Goal: Task Accomplishment & Management: Use online tool/utility

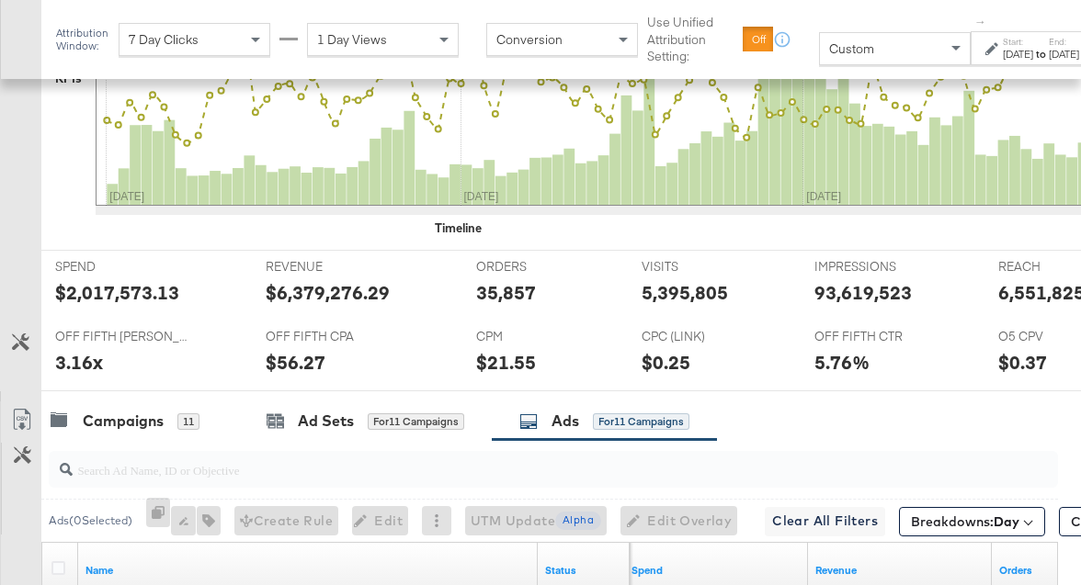
scroll to position [794, 0]
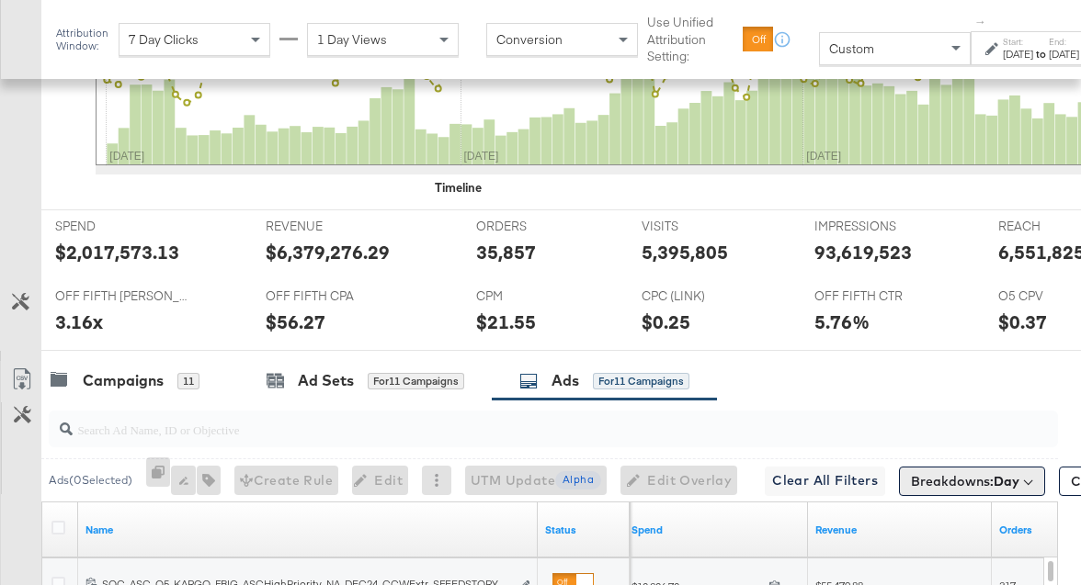
click at [962, 480] on span "Breakdowns: Day" at bounding box center [965, 481] width 108 height 18
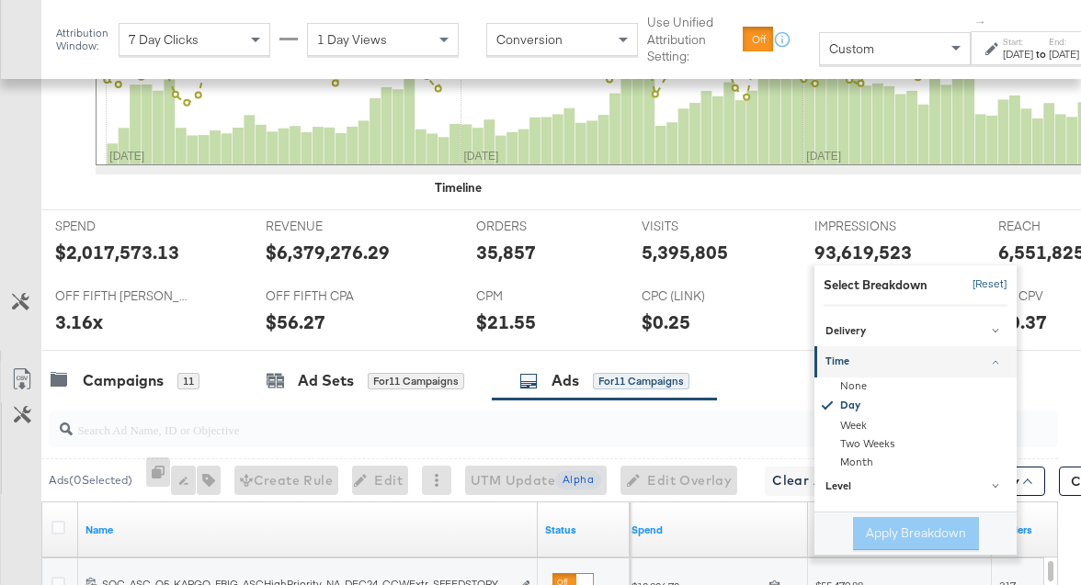
click at [964, 279] on button "[Reset]" at bounding box center [984, 284] width 46 height 29
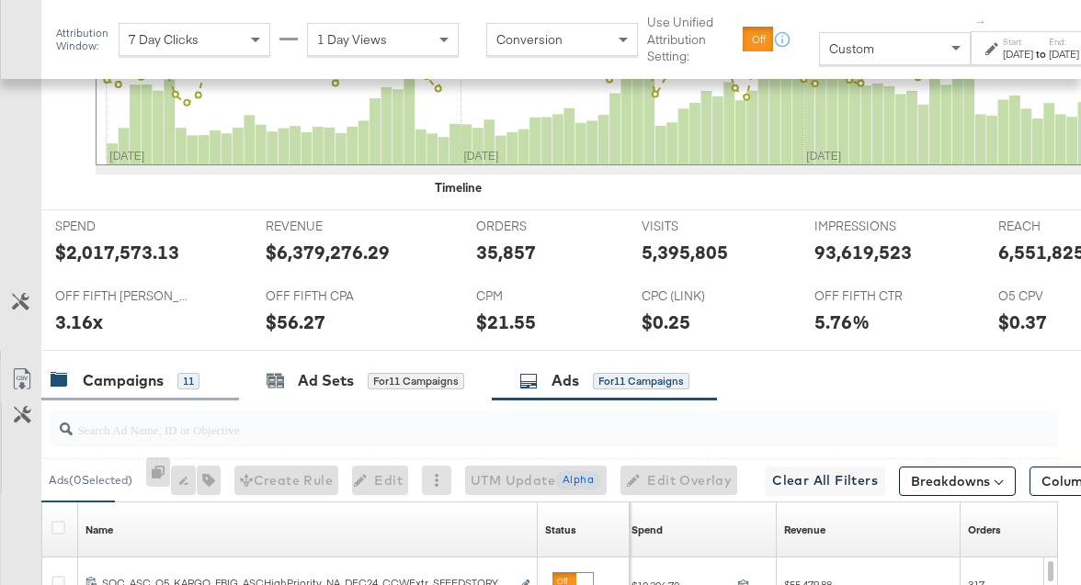
click at [123, 365] on div "Campaigns 11" at bounding box center [140, 381] width 198 height 40
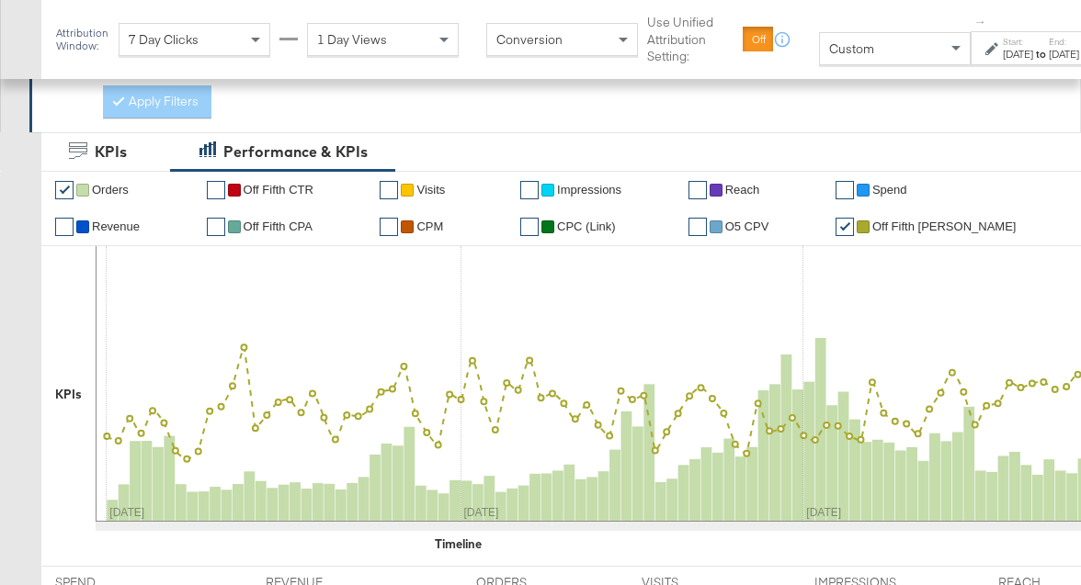
scroll to position [436, 0]
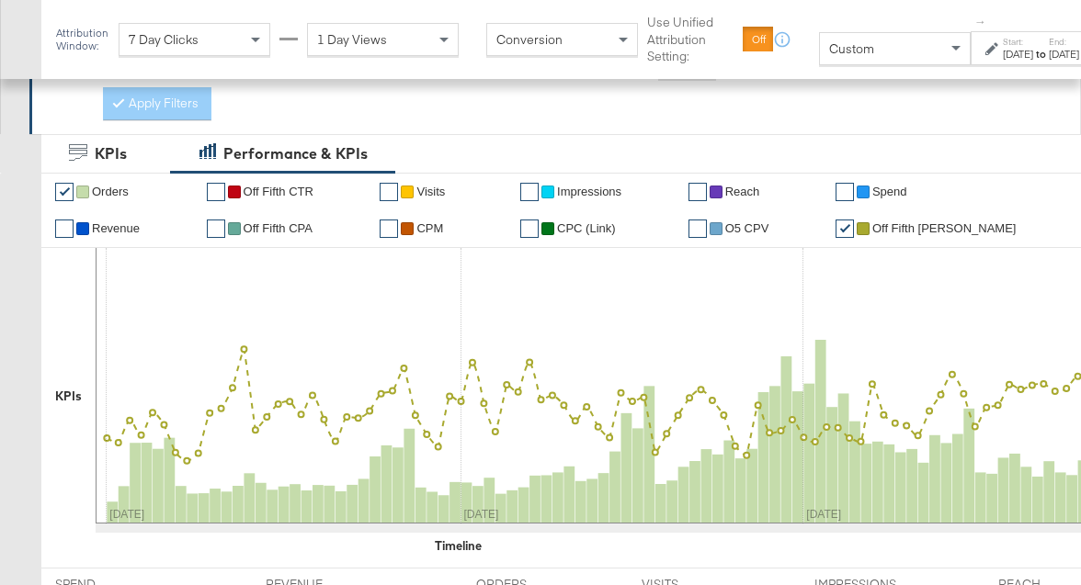
click at [994, 55] on icon at bounding box center [991, 48] width 13 height 13
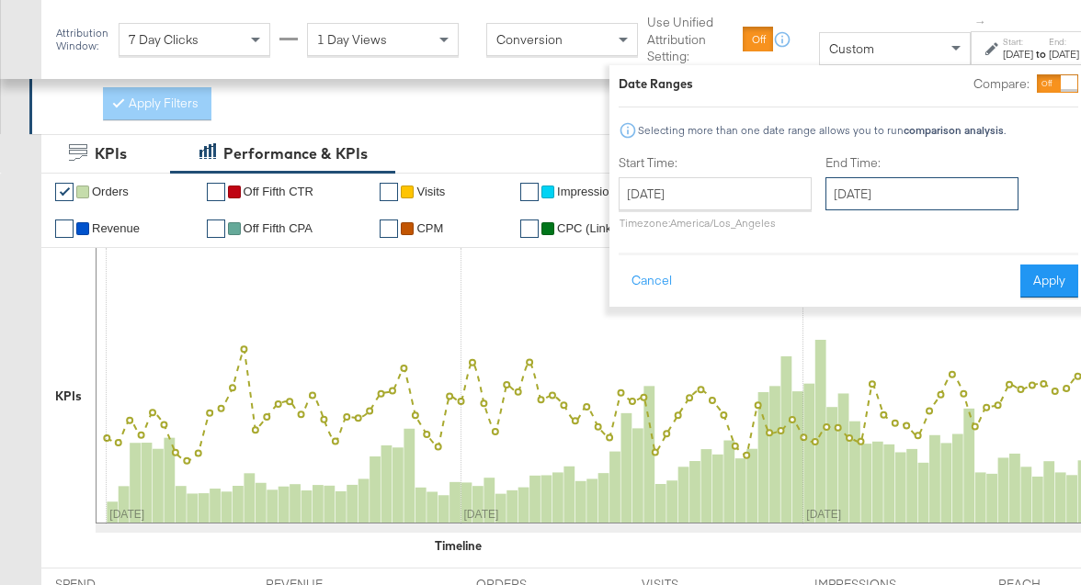
click at [892, 192] on input "[DATE]" at bounding box center [921, 193] width 193 height 33
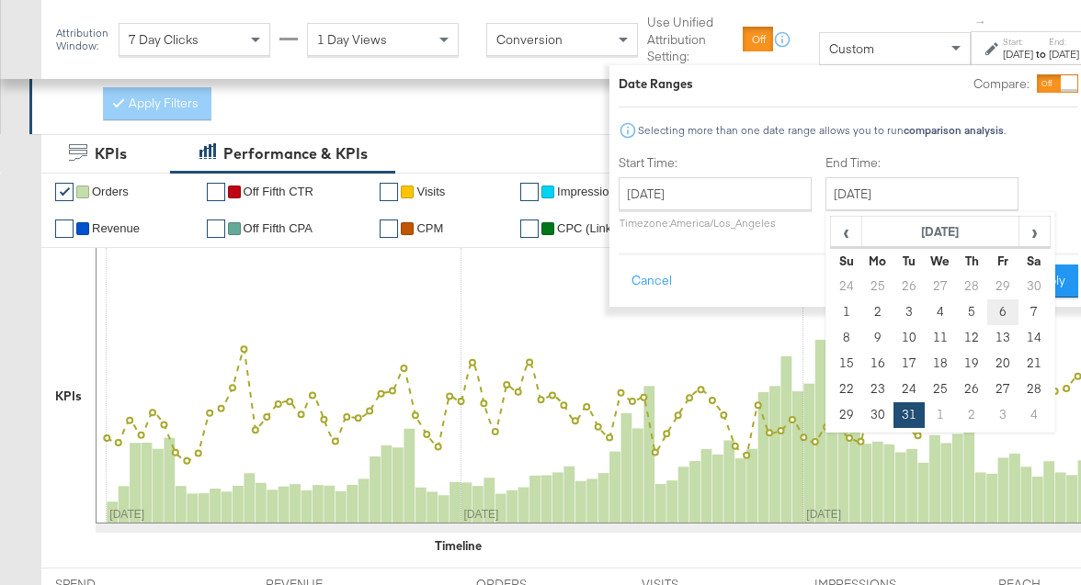
click at [997, 312] on td "6" at bounding box center [1002, 313] width 31 height 26
type input "[DATE]"
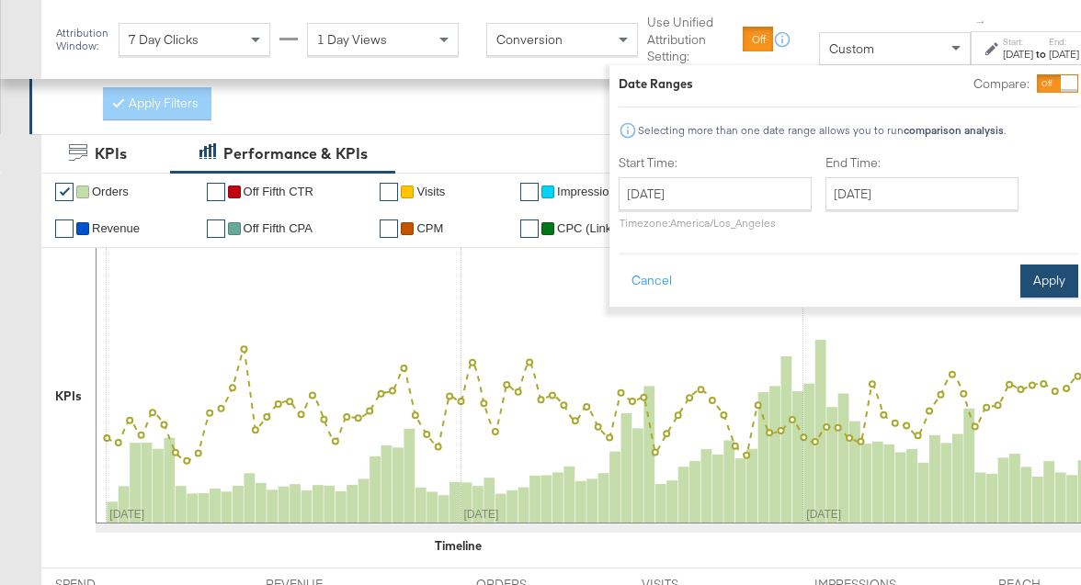
click at [1030, 289] on button "Apply" at bounding box center [1049, 281] width 58 height 33
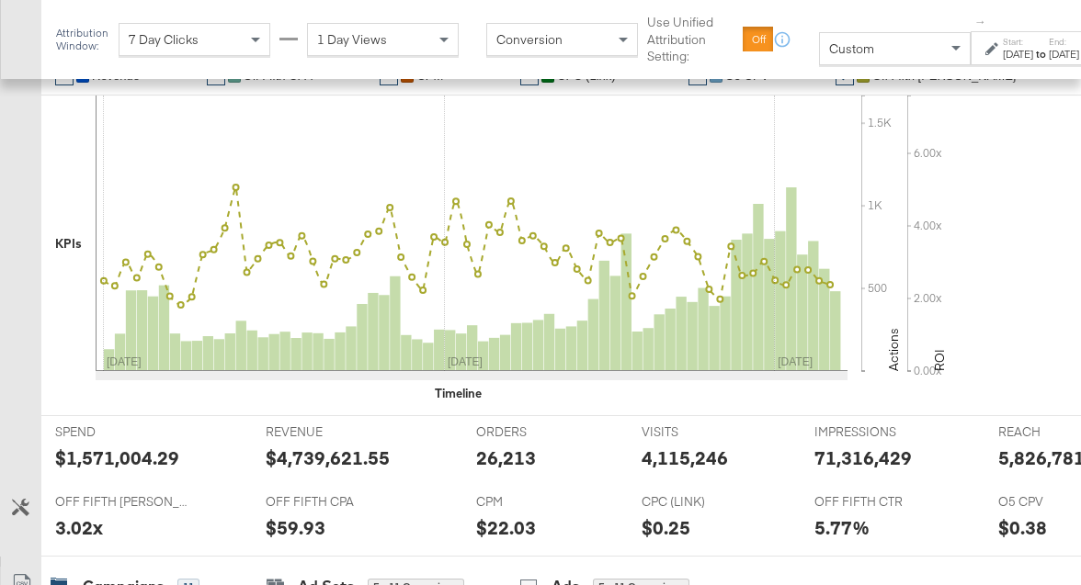
scroll to position [612, 0]
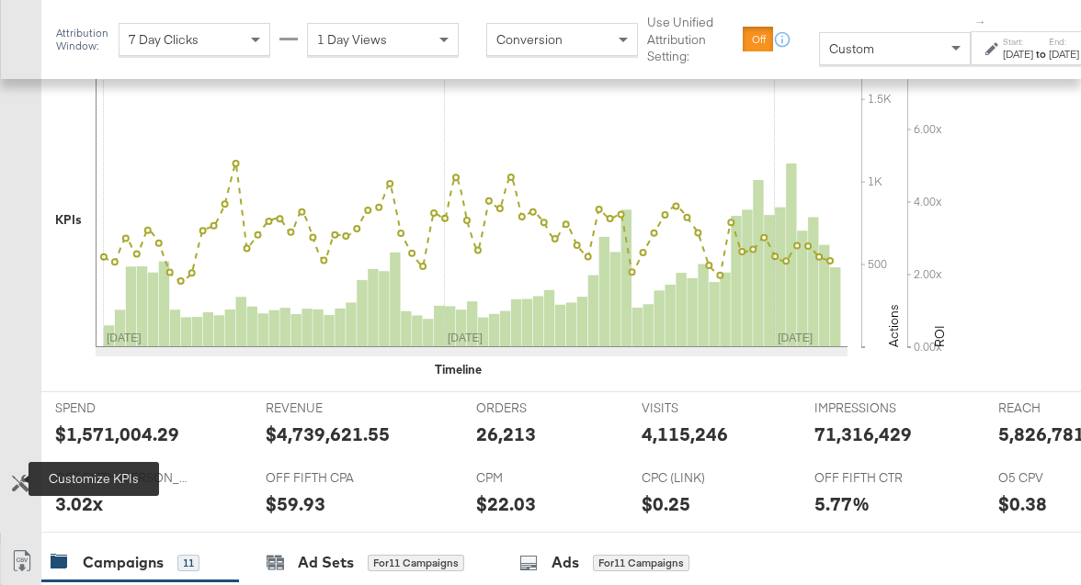
click at [22, 475] on icon at bounding box center [20, 483] width 17 height 17
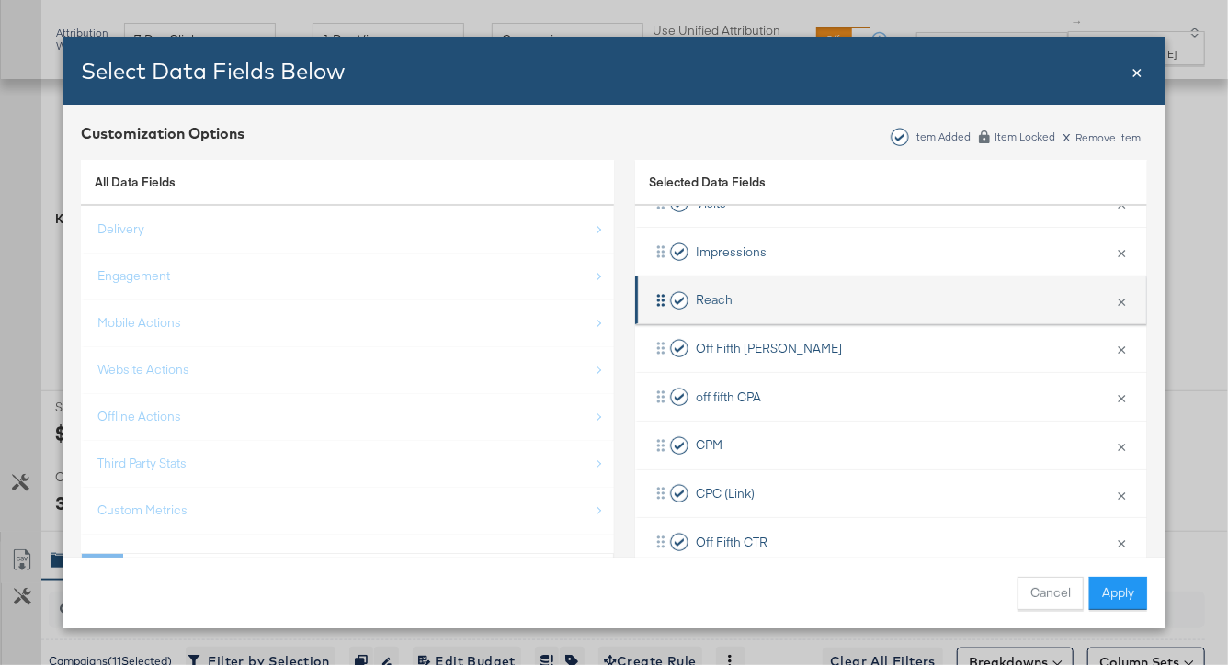
scroll to position [606, 0]
click at [1080, 300] on button "×" at bounding box center [1121, 300] width 24 height 39
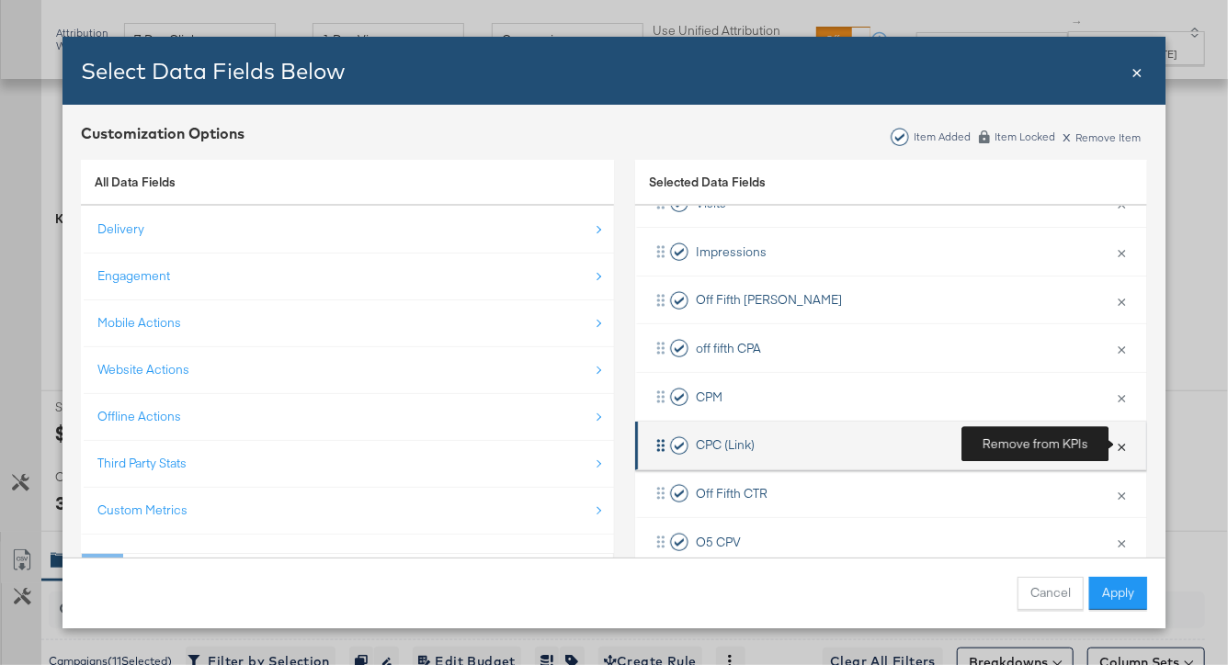
click at [1080, 444] on button "×" at bounding box center [1121, 445] width 24 height 39
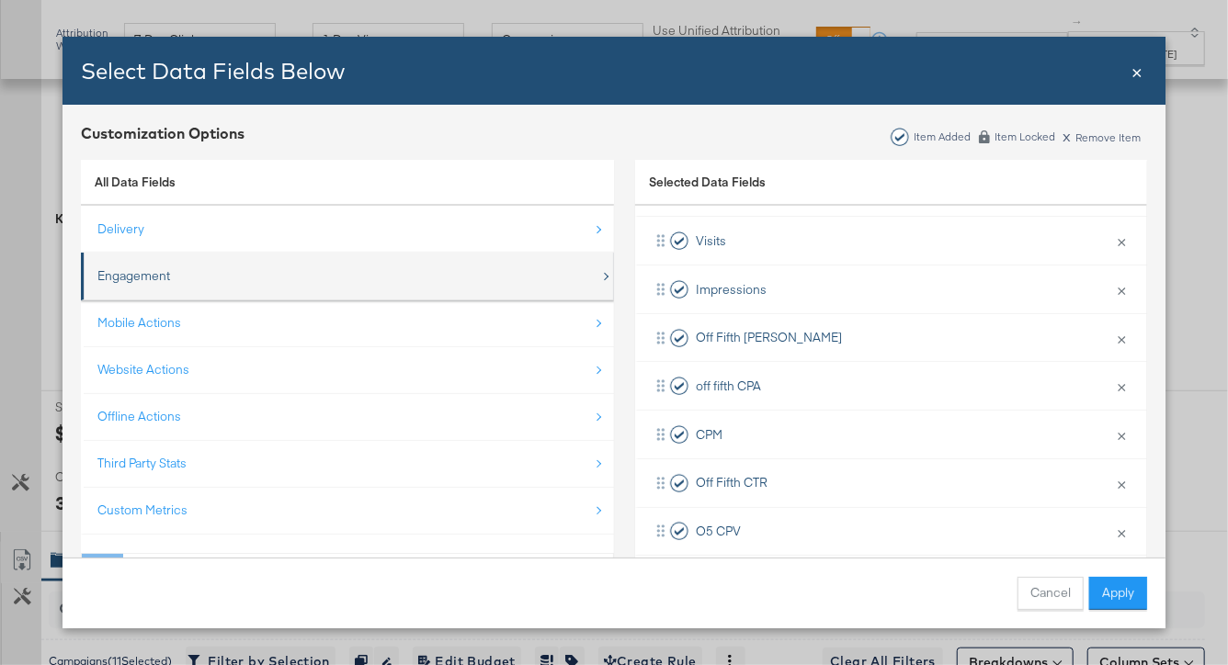
click at [177, 290] on div "Engagement" at bounding box center [348, 276] width 503 height 38
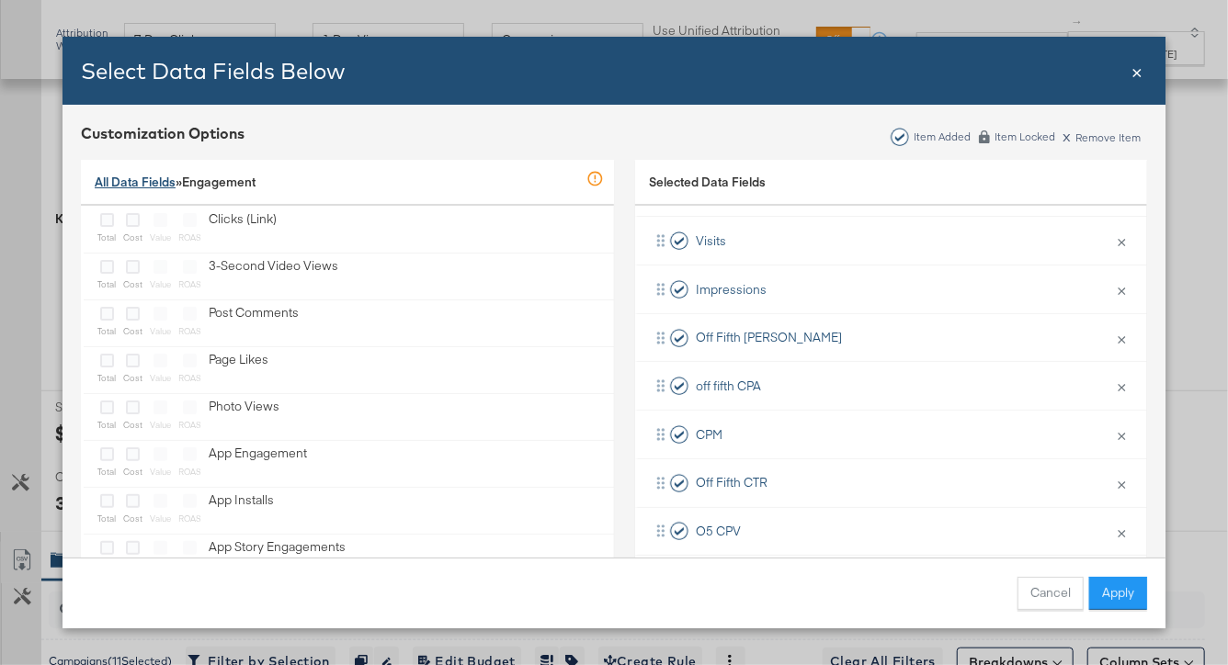
click at [137, 175] on link "All Data Fields" at bounding box center [135, 182] width 81 height 17
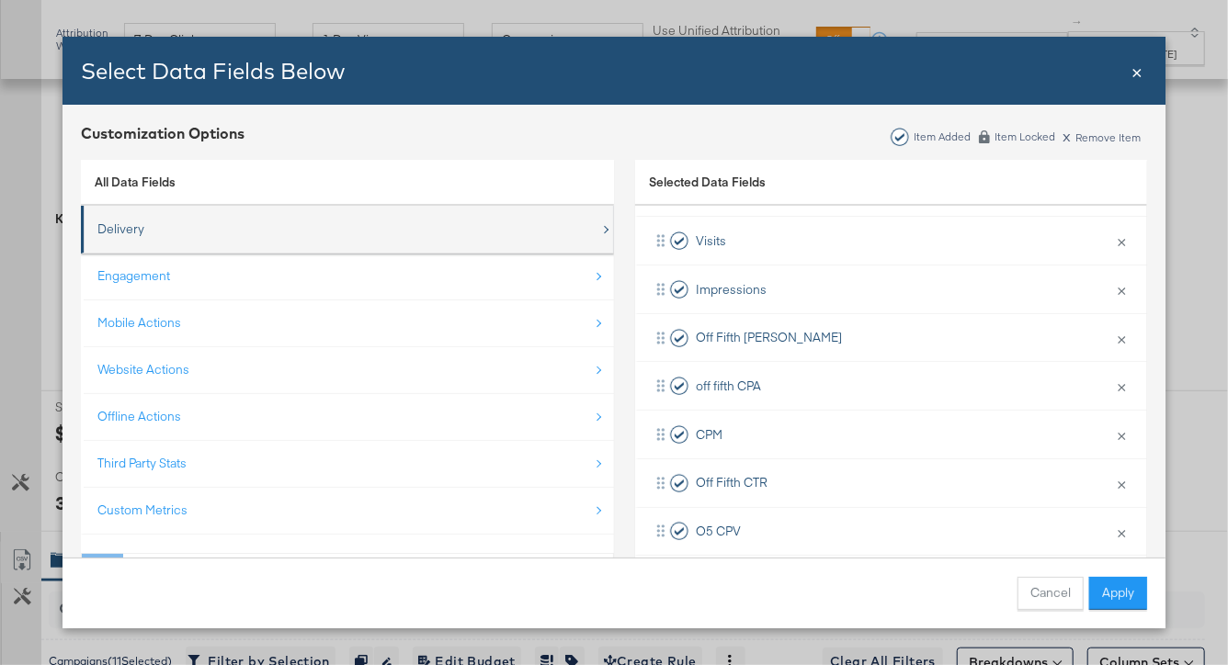
click at [119, 240] on div "Delivery" at bounding box center [348, 229] width 503 height 38
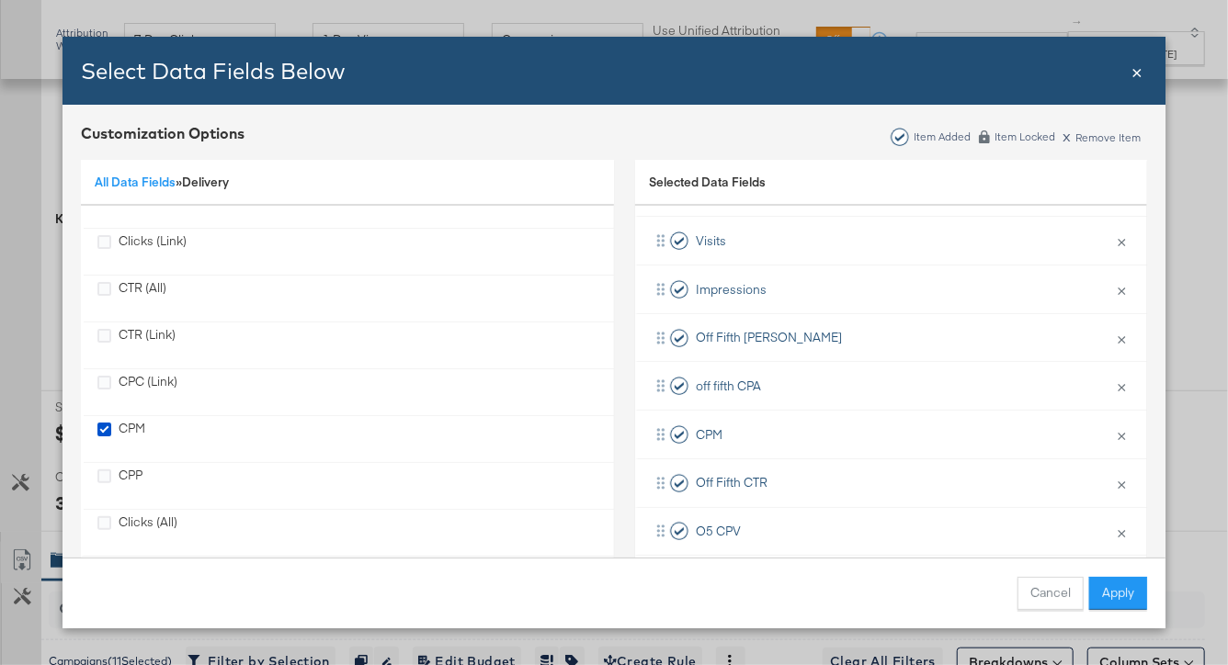
scroll to position [0, 0]
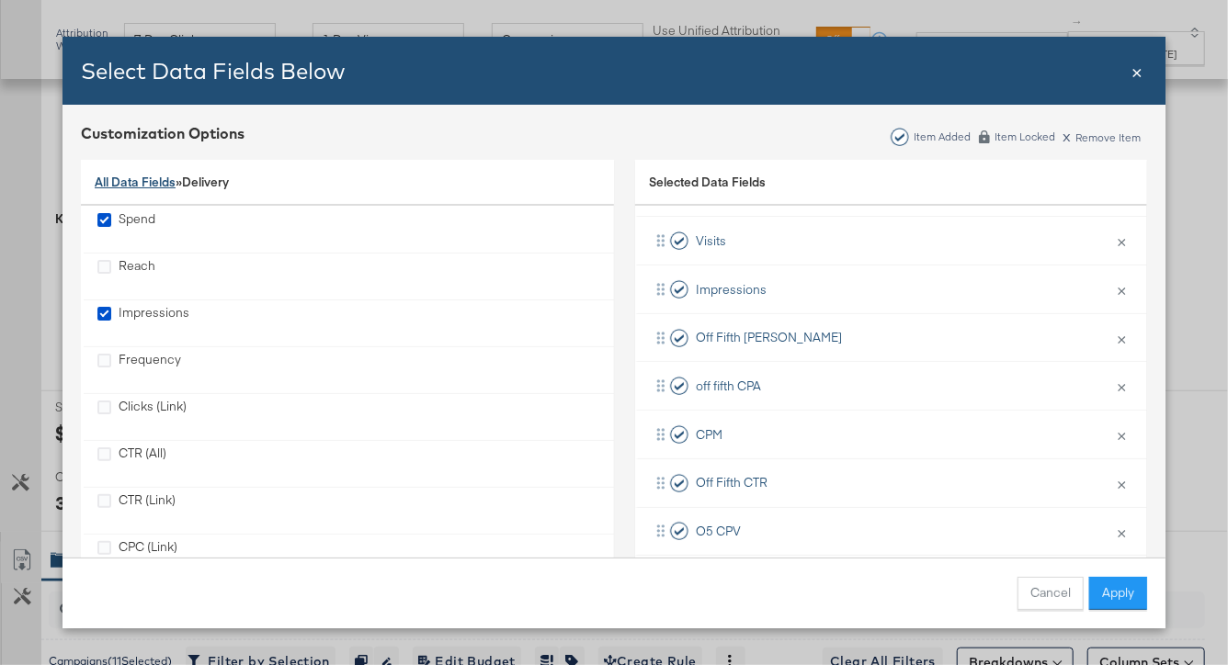
click at [133, 176] on link "All Data Fields" at bounding box center [135, 182] width 81 height 17
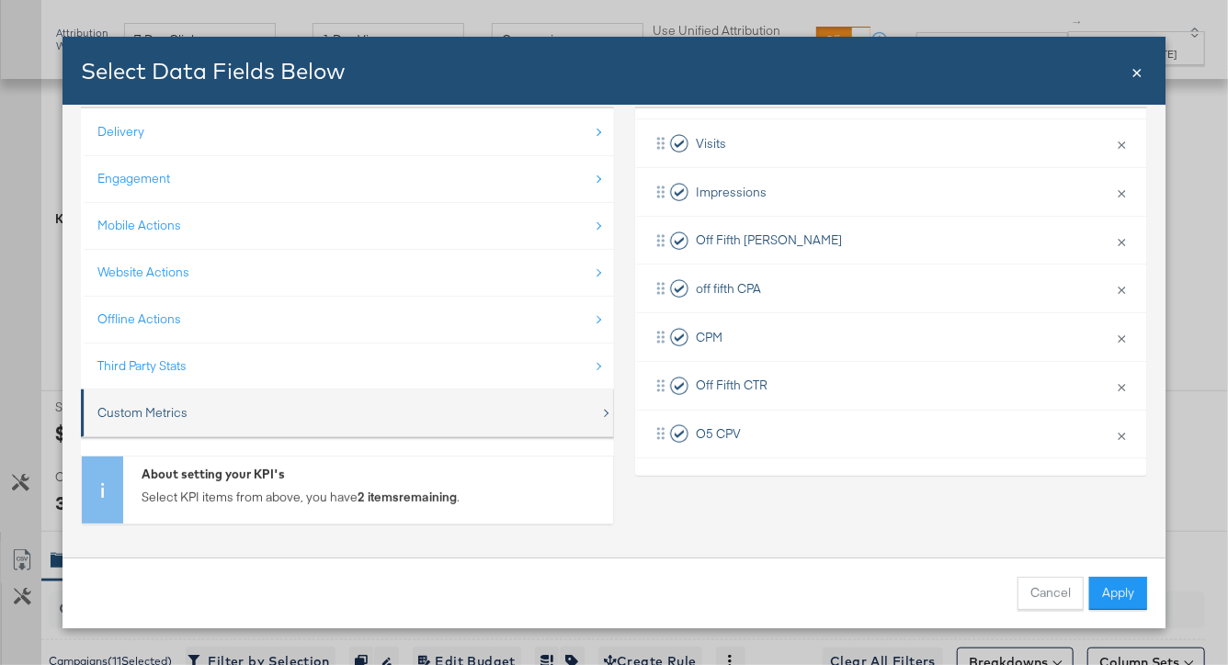
click at [162, 417] on div "Custom Metrics" at bounding box center [142, 412] width 90 height 17
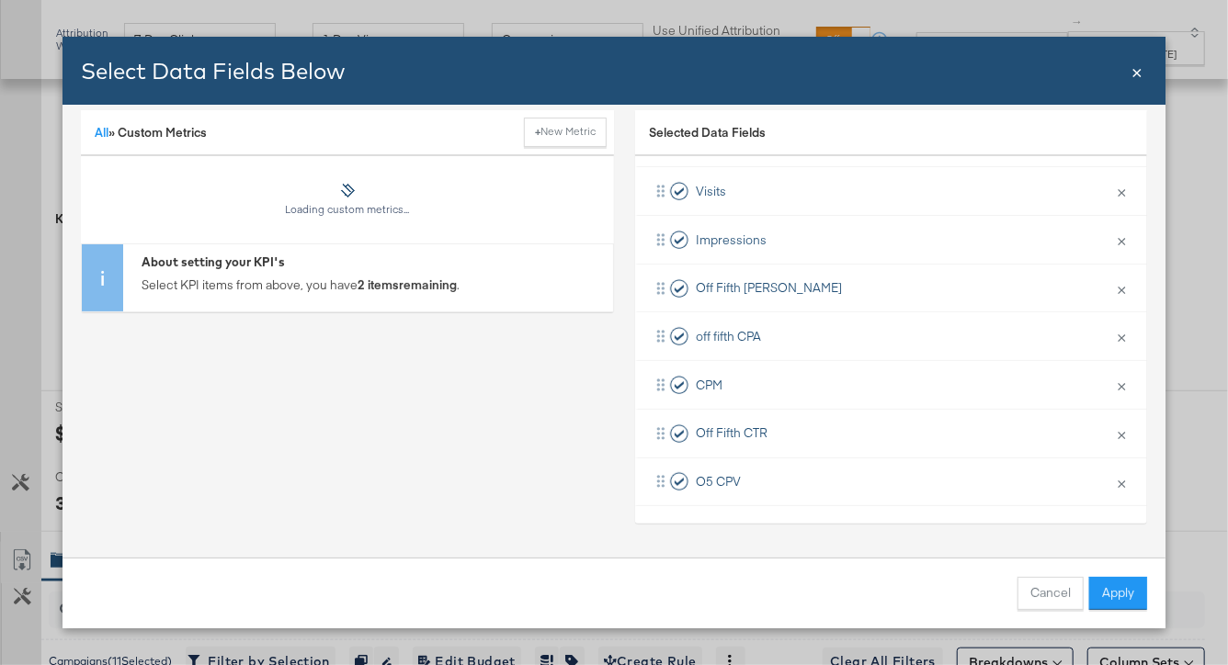
scroll to position [97, 0]
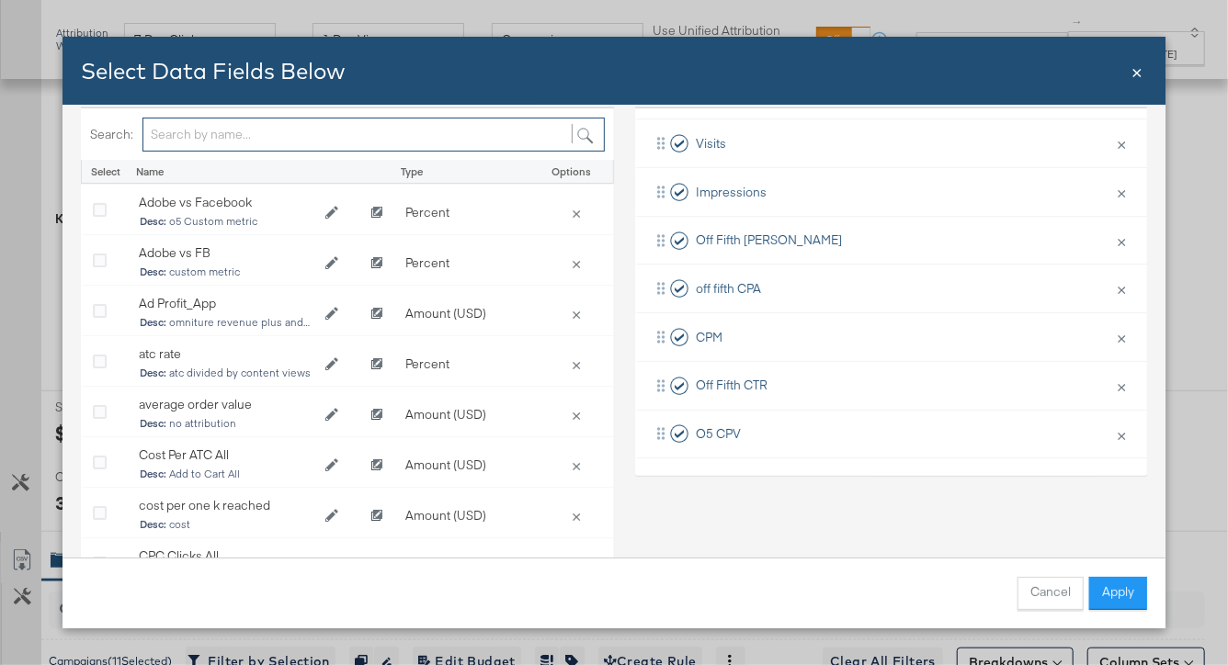
click at [297, 131] on input "Bulk Add Locations Modal" at bounding box center [373, 135] width 462 height 34
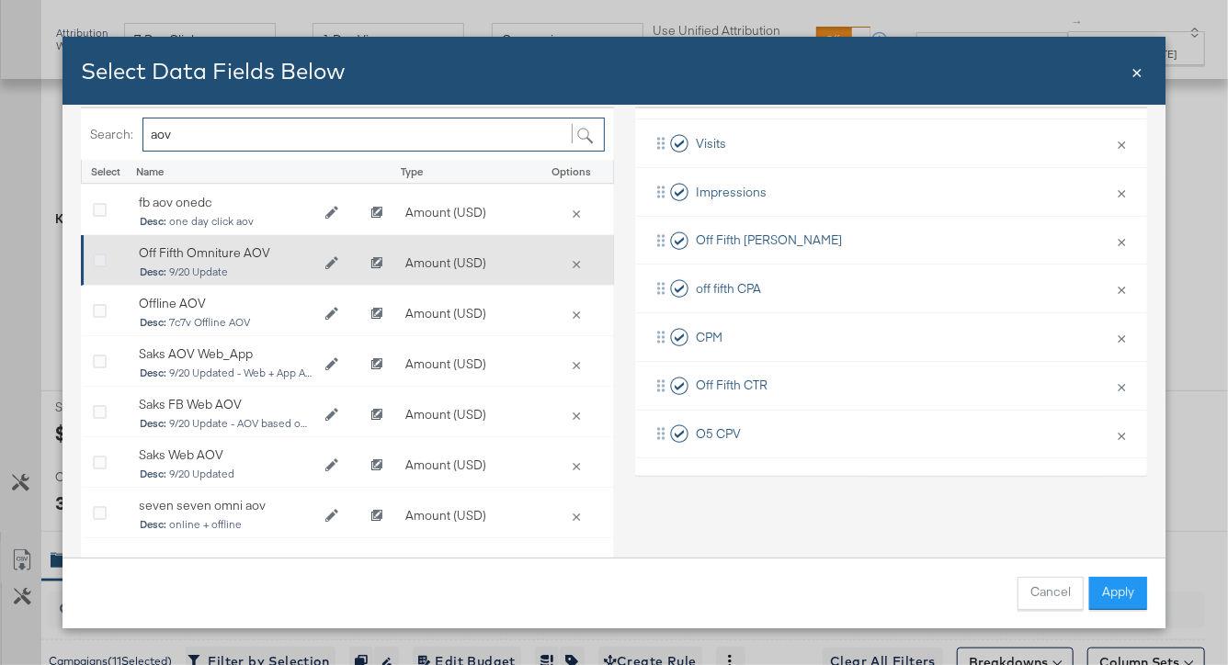
type input "aov"
click at [98, 255] on icon "Bulk Add Locations Modal" at bounding box center [100, 262] width 14 height 14
click at [0, 0] on input "Bulk Add Locations Modal" at bounding box center [0, 0] width 0 height 0
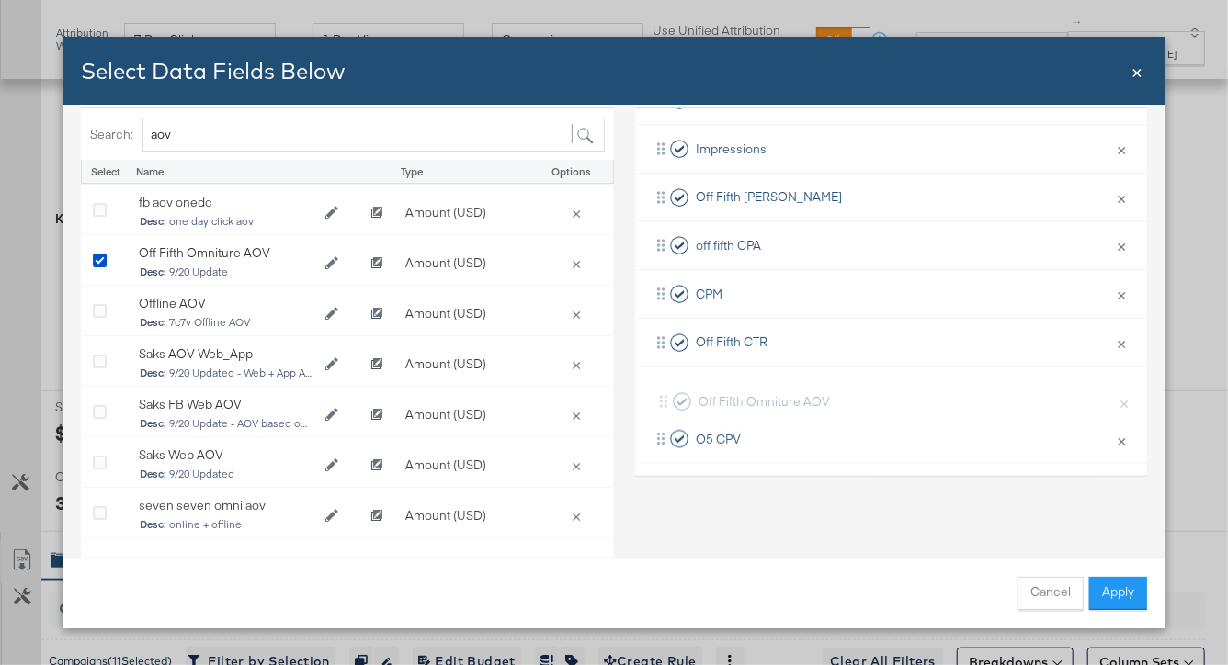
scroll to position [178, 0]
drag, startPoint x: 664, startPoint y: 444, endPoint x: 670, endPoint y: 233, distance: 211.5
click at [670, 233] on div "Spend × Remove from KPIs Revenue × Remove from KPIs Orders × Remove from KPIs V…" at bounding box center [891, 196] width 512 height 533
click at [1080, 533] on button "Apply" at bounding box center [1118, 593] width 58 height 33
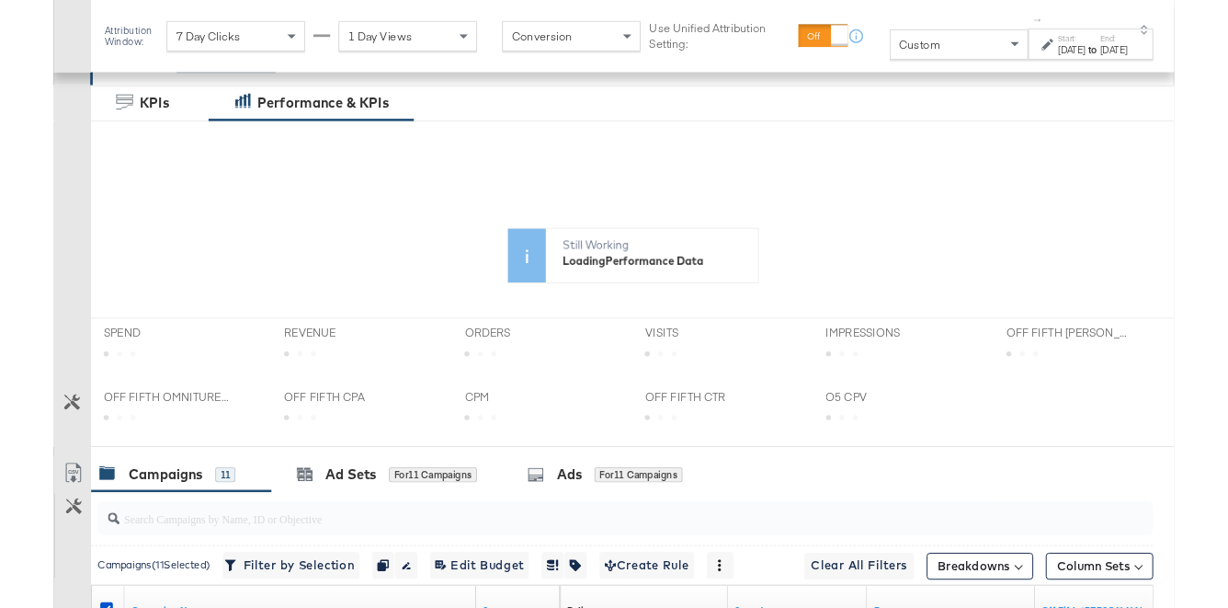
scroll to position [479, 0]
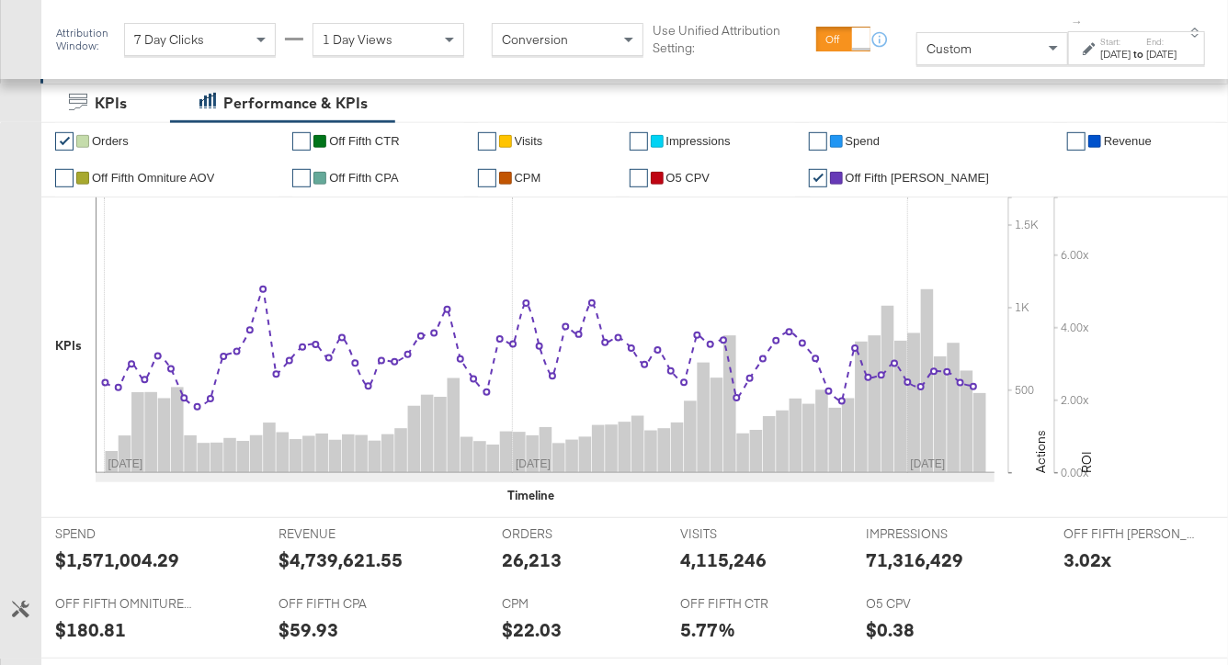
click at [827, 176] on link "✔" at bounding box center [818, 178] width 18 height 18
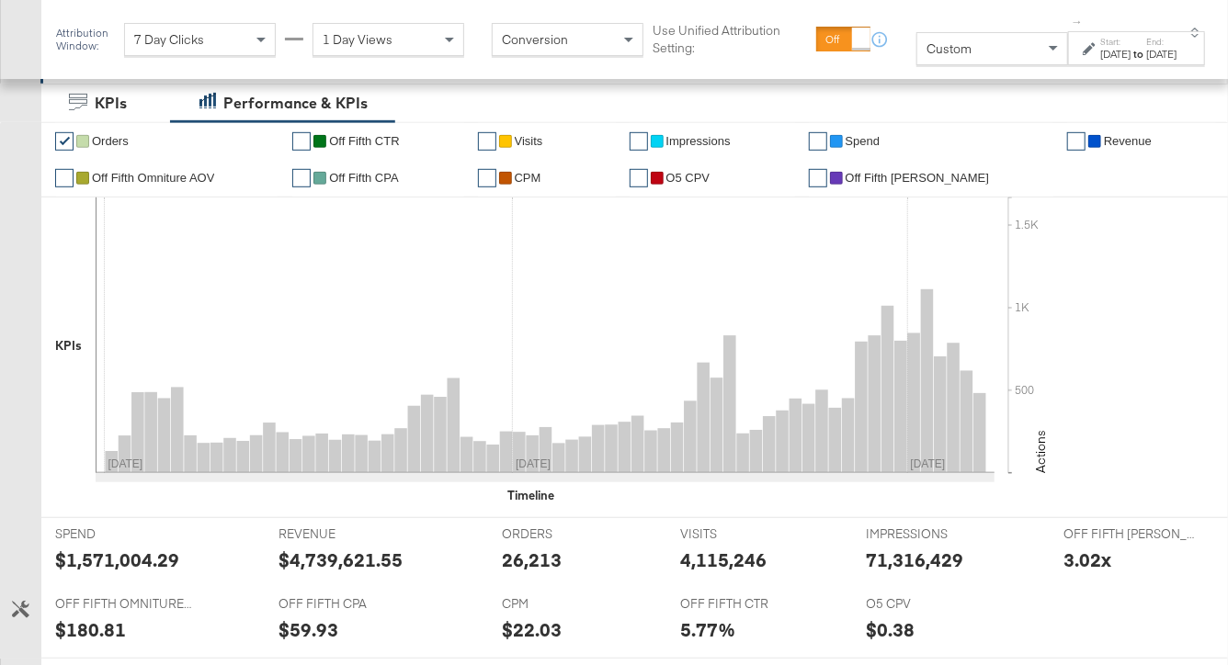
click at [62, 177] on link "✔" at bounding box center [64, 178] width 18 height 18
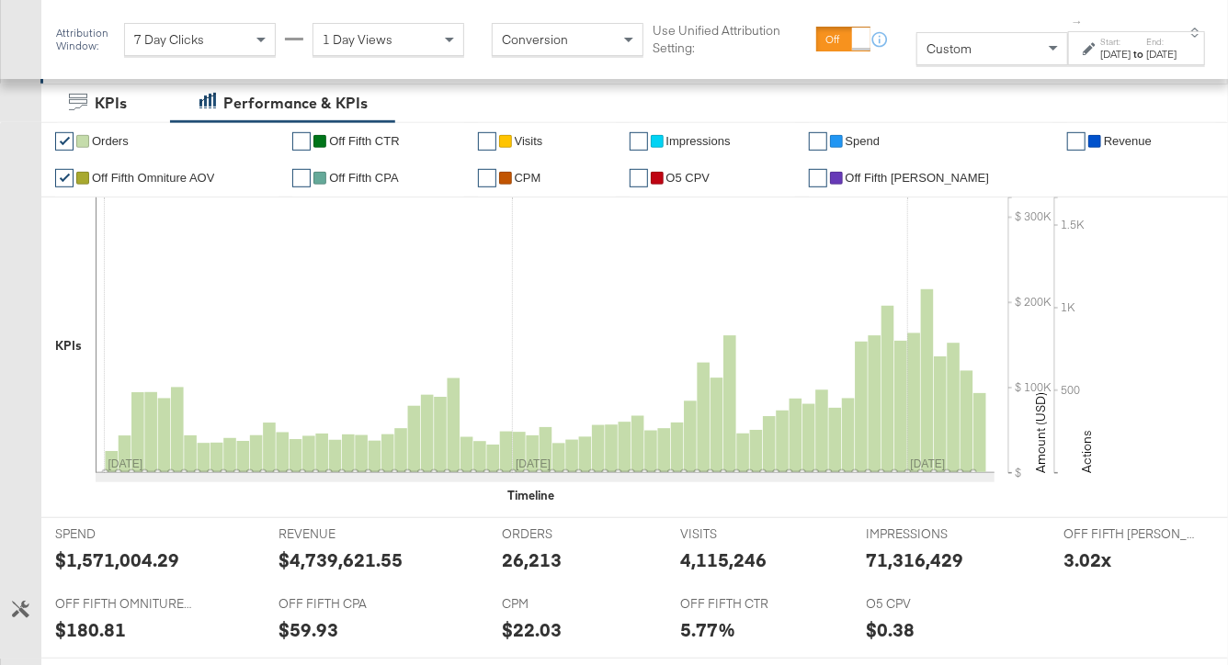
click at [62, 135] on link "✔" at bounding box center [64, 141] width 18 height 18
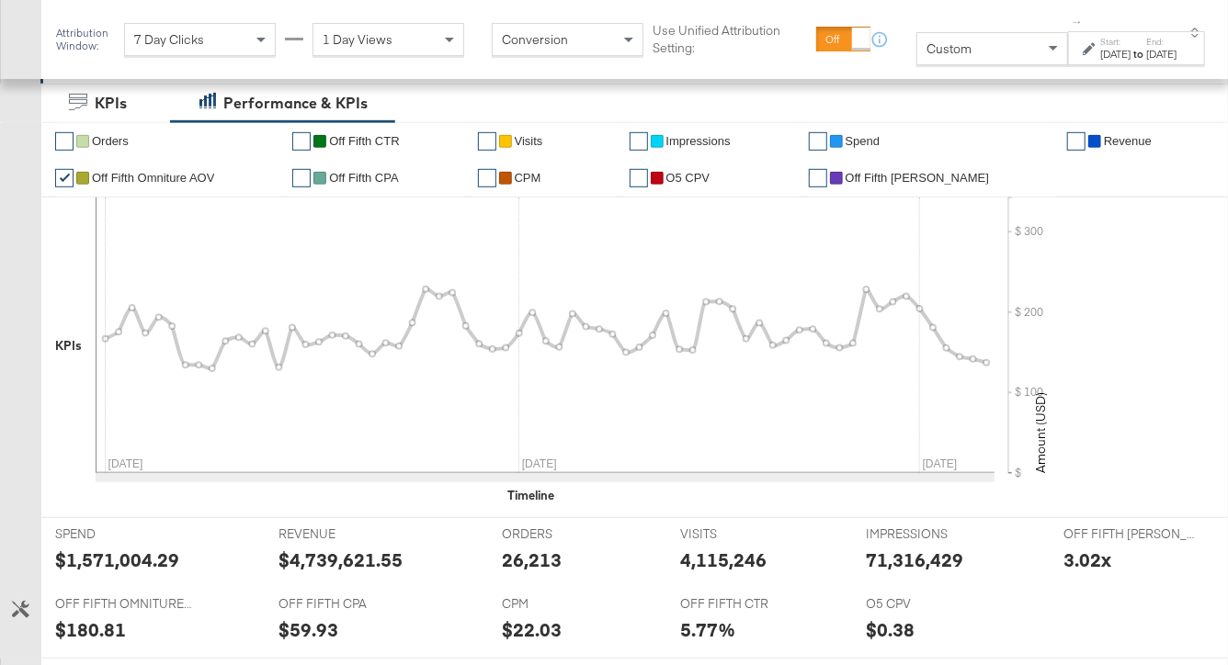
click at [105, 140] on span "Orders" at bounding box center [110, 141] width 37 height 14
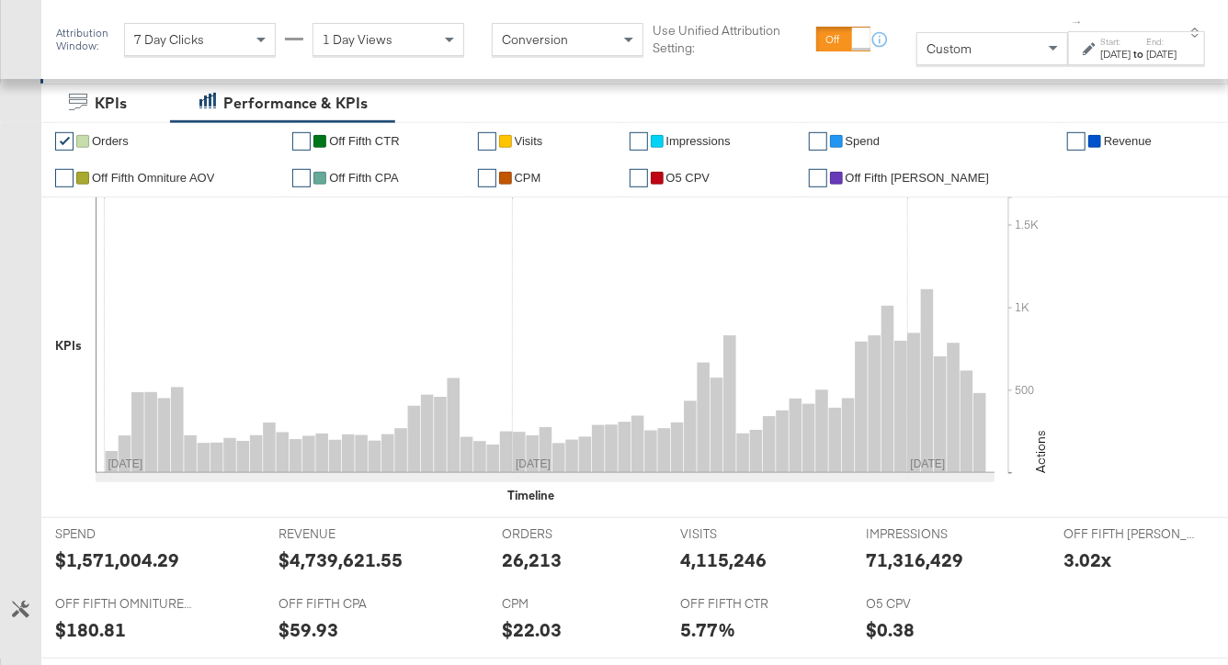
click at [303, 170] on link "✔" at bounding box center [301, 178] width 18 height 18
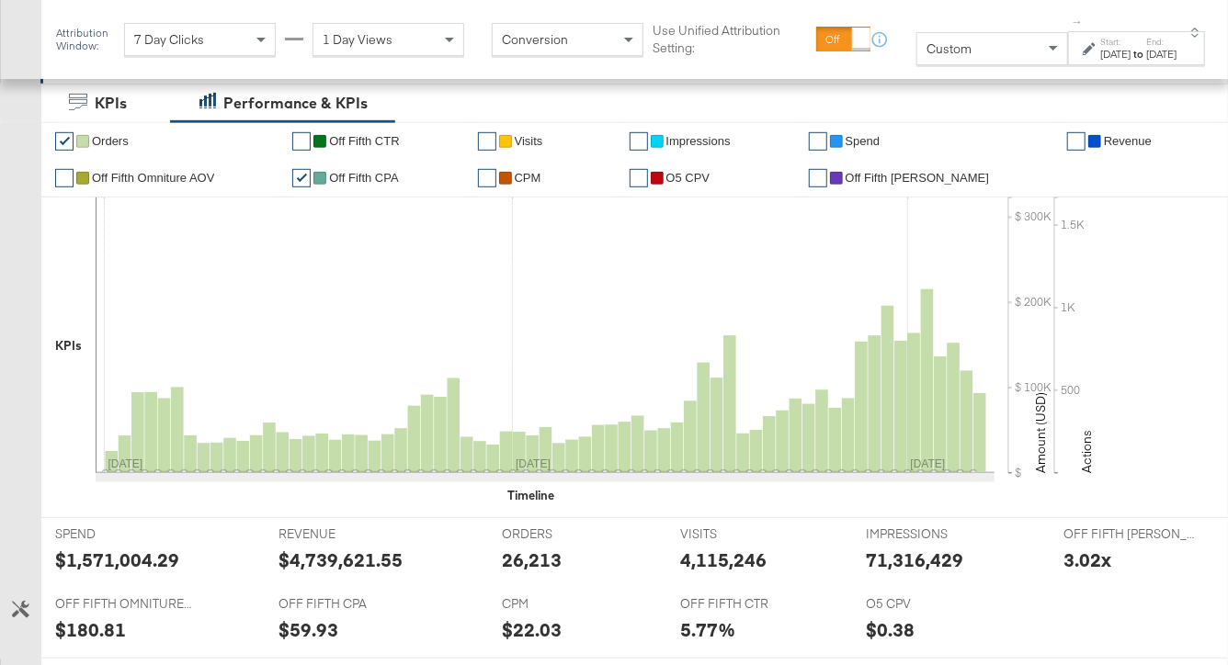
click at [64, 134] on link "✔" at bounding box center [64, 141] width 18 height 18
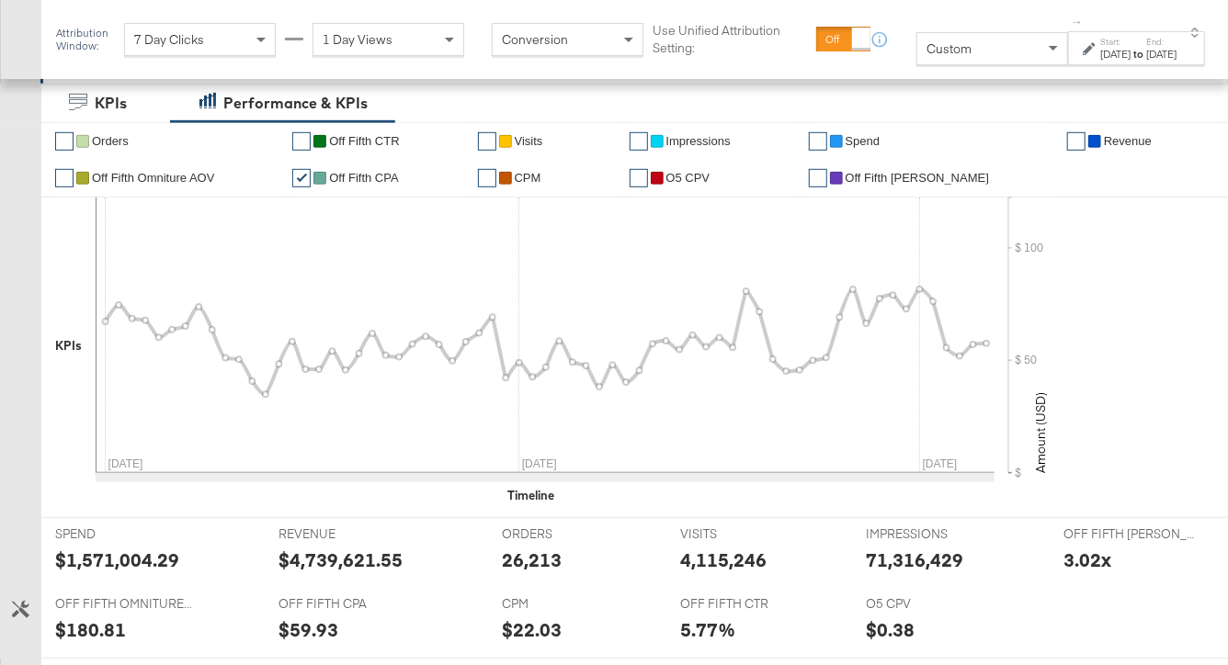
click at [827, 137] on link "✔" at bounding box center [818, 141] width 18 height 18
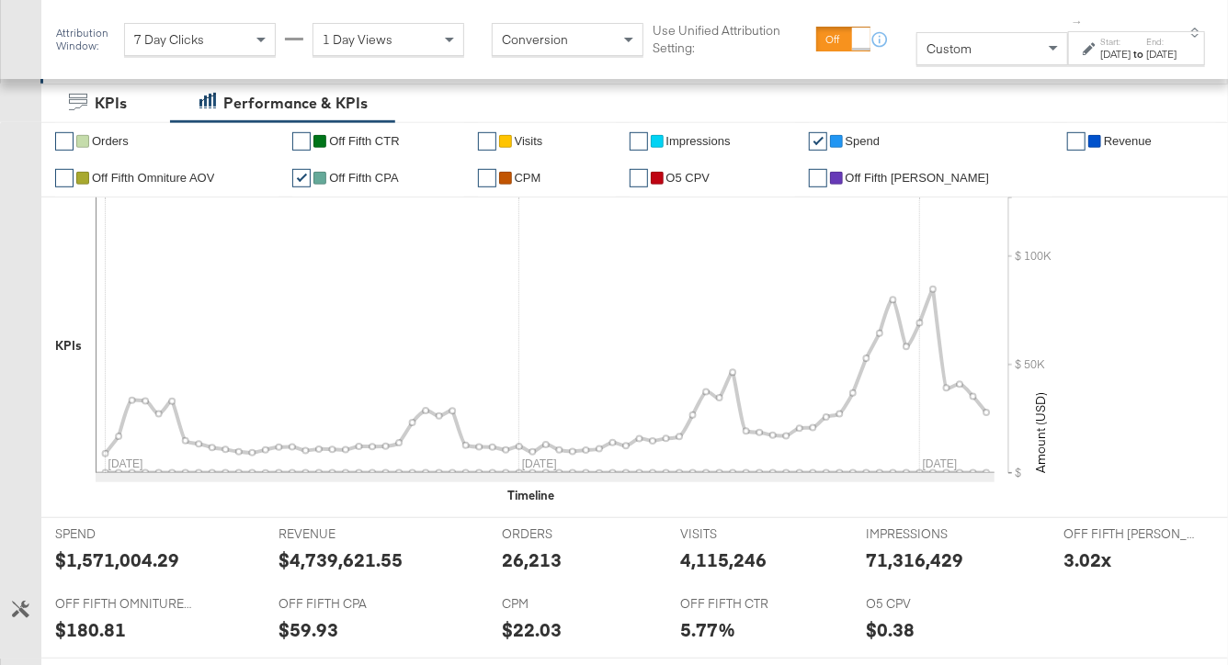
click at [827, 178] on link "✔" at bounding box center [818, 178] width 18 height 18
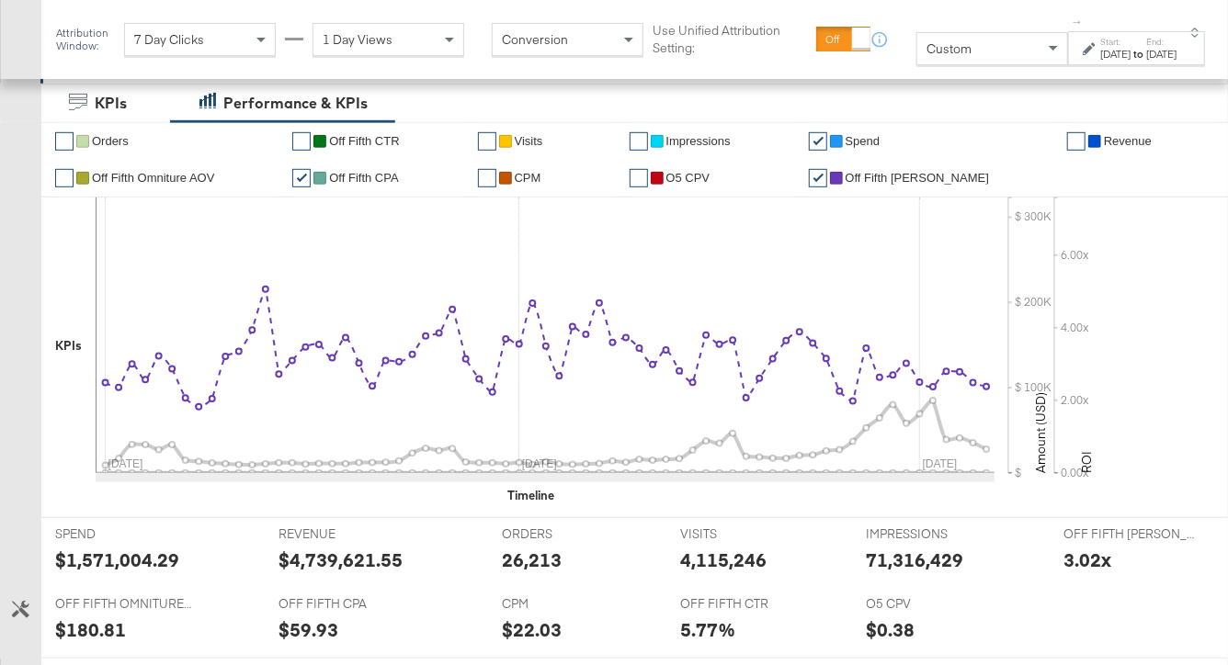
click at [827, 173] on link "✔" at bounding box center [818, 178] width 18 height 18
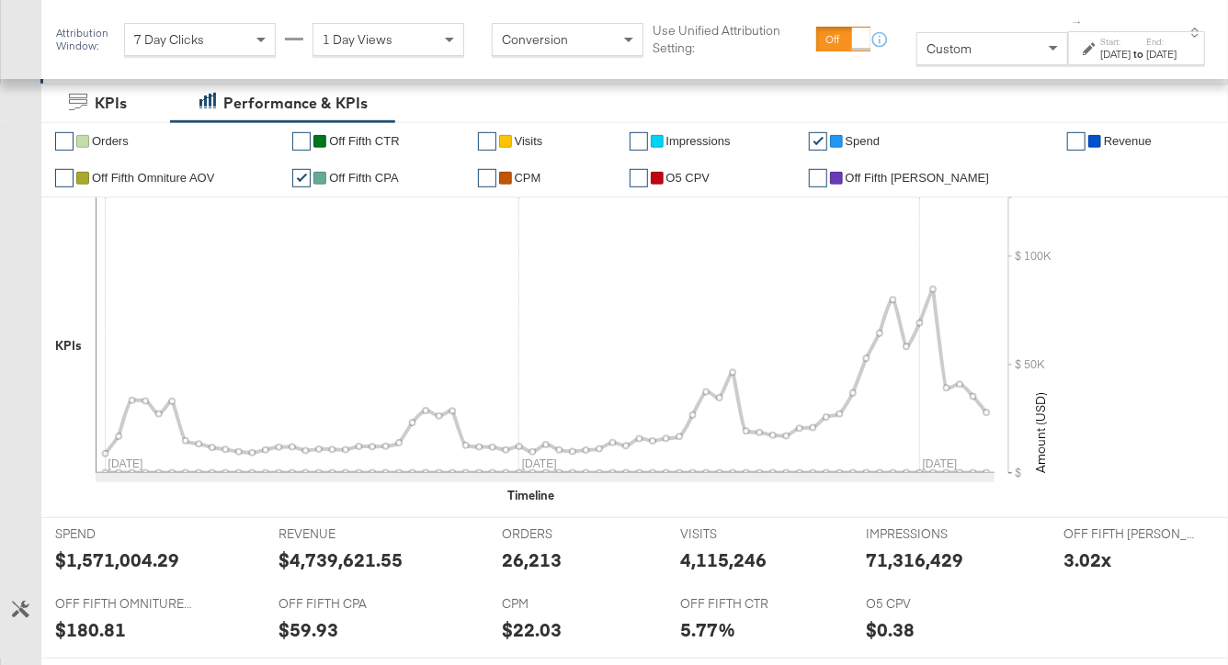
click at [1067, 139] on link "✔" at bounding box center [1076, 141] width 18 height 18
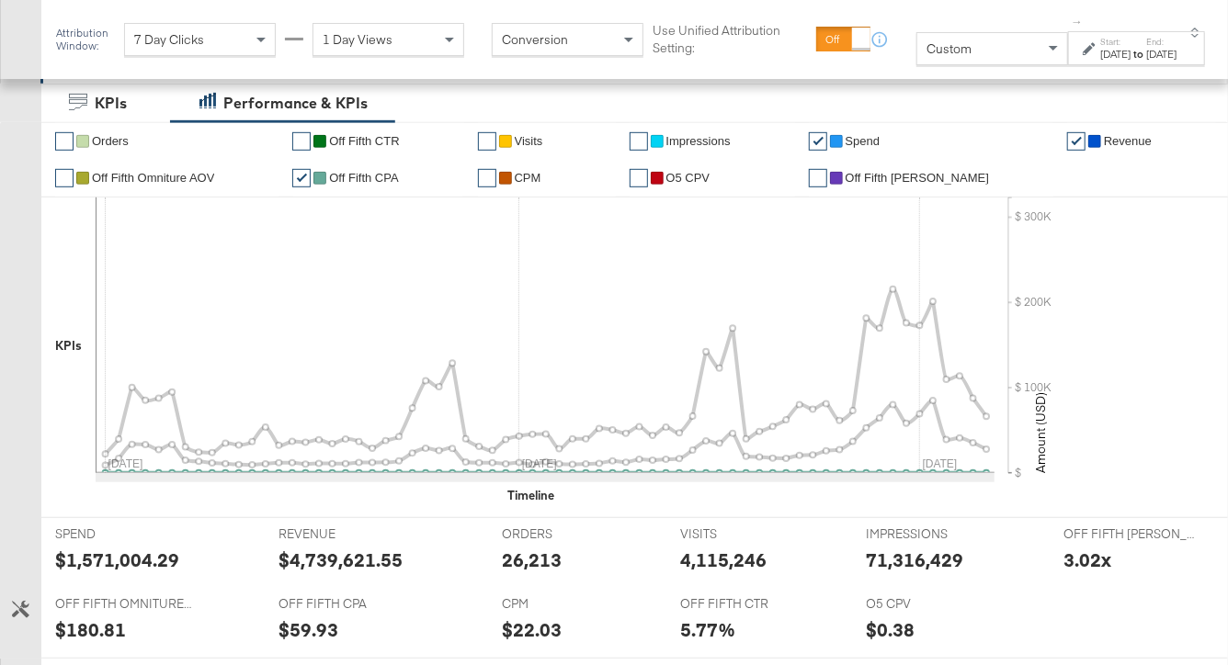
click at [303, 174] on link "✔" at bounding box center [301, 178] width 18 height 18
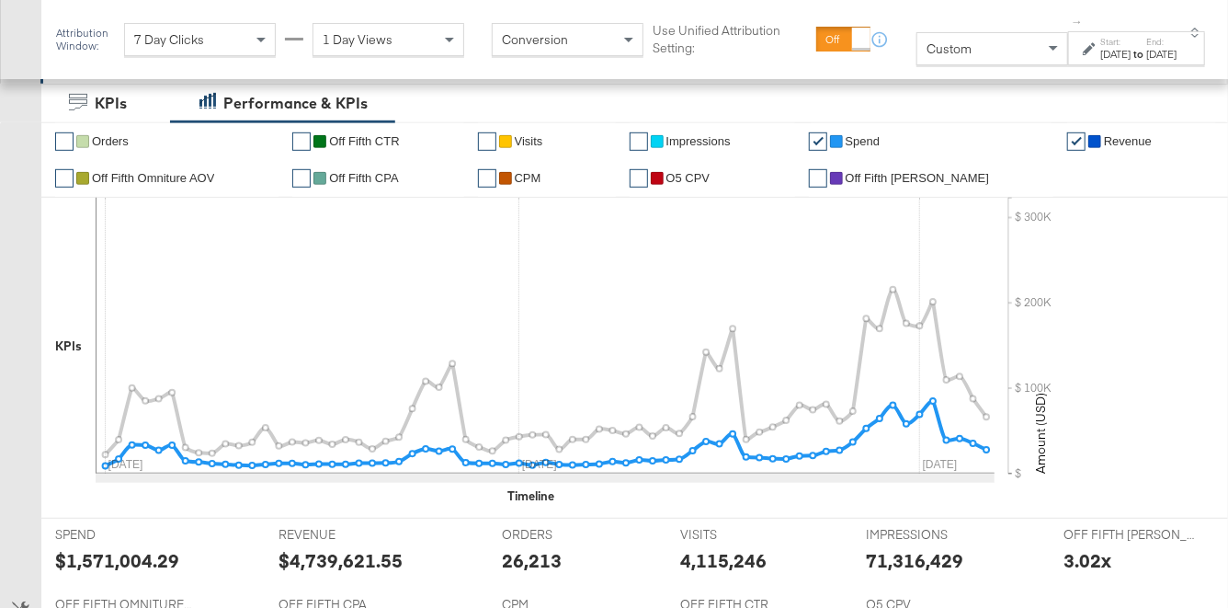
click at [827, 142] on link "✔" at bounding box center [818, 141] width 18 height 18
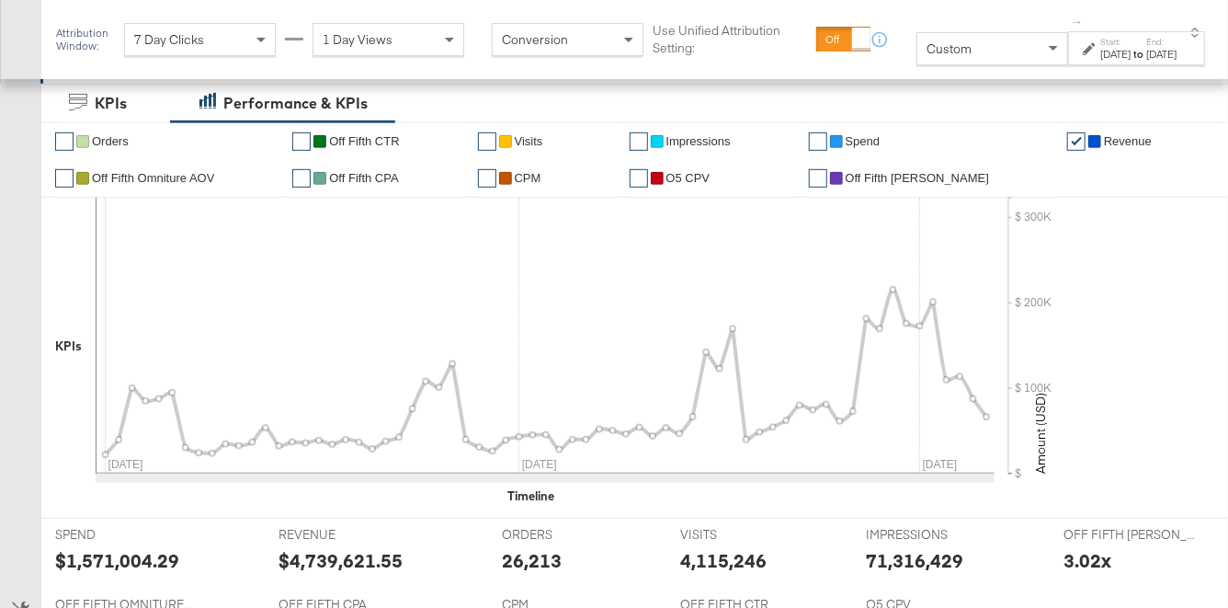
click at [114, 138] on span "Orders" at bounding box center [110, 141] width 37 height 14
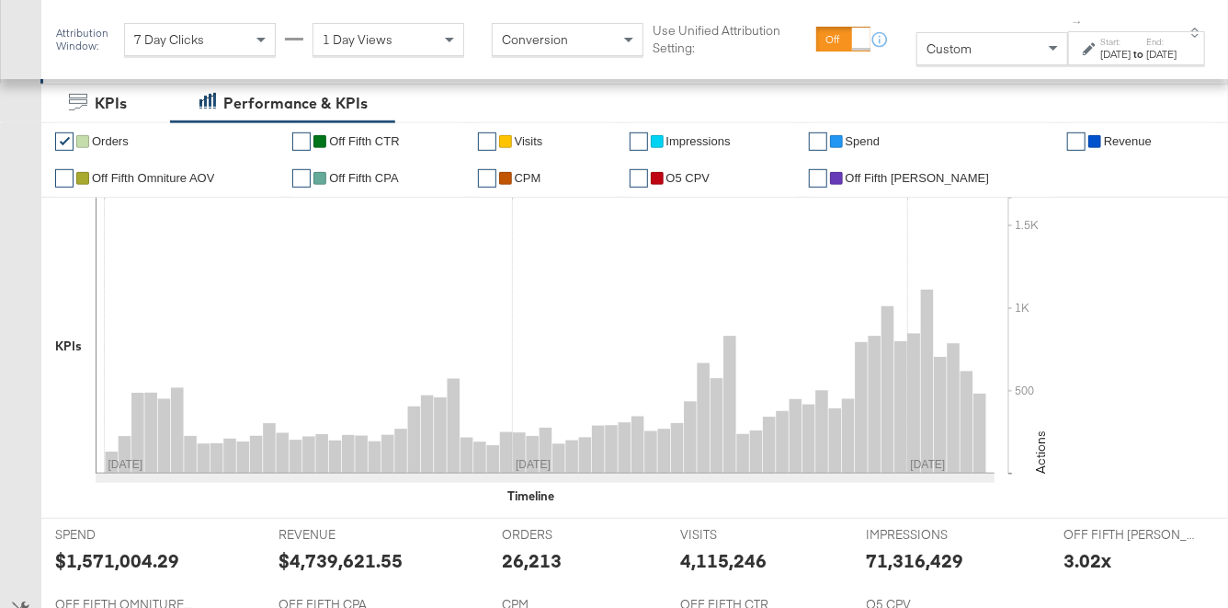
click at [827, 176] on link "✔" at bounding box center [818, 178] width 18 height 18
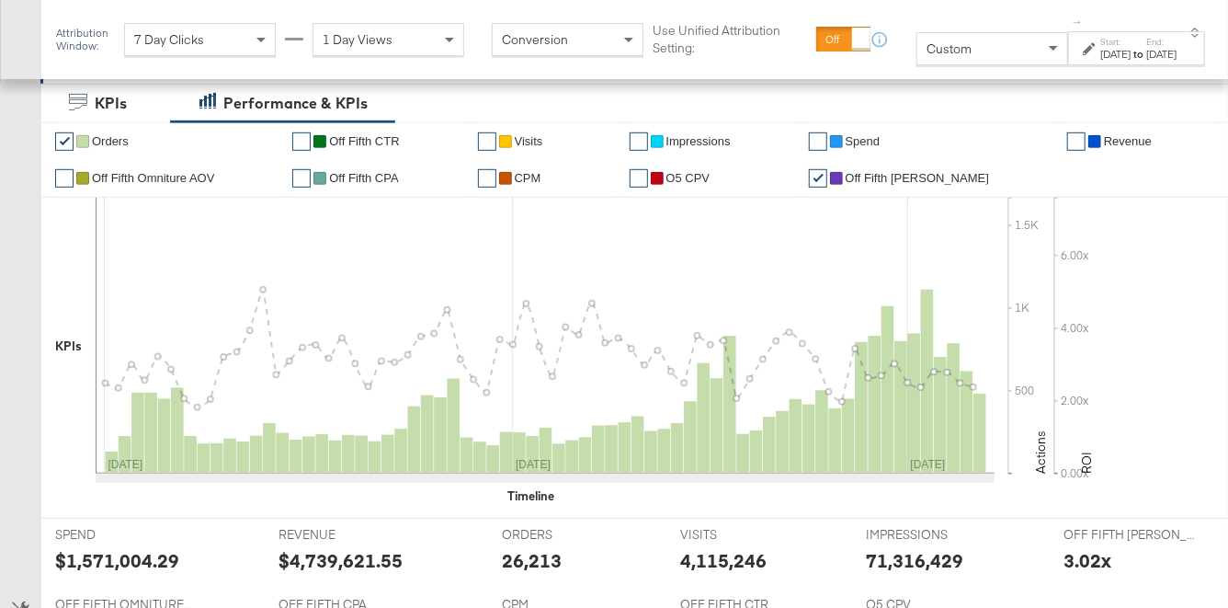
click at [68, 135] on link "✔" at bounding box center [64, 141] width 18 height 18
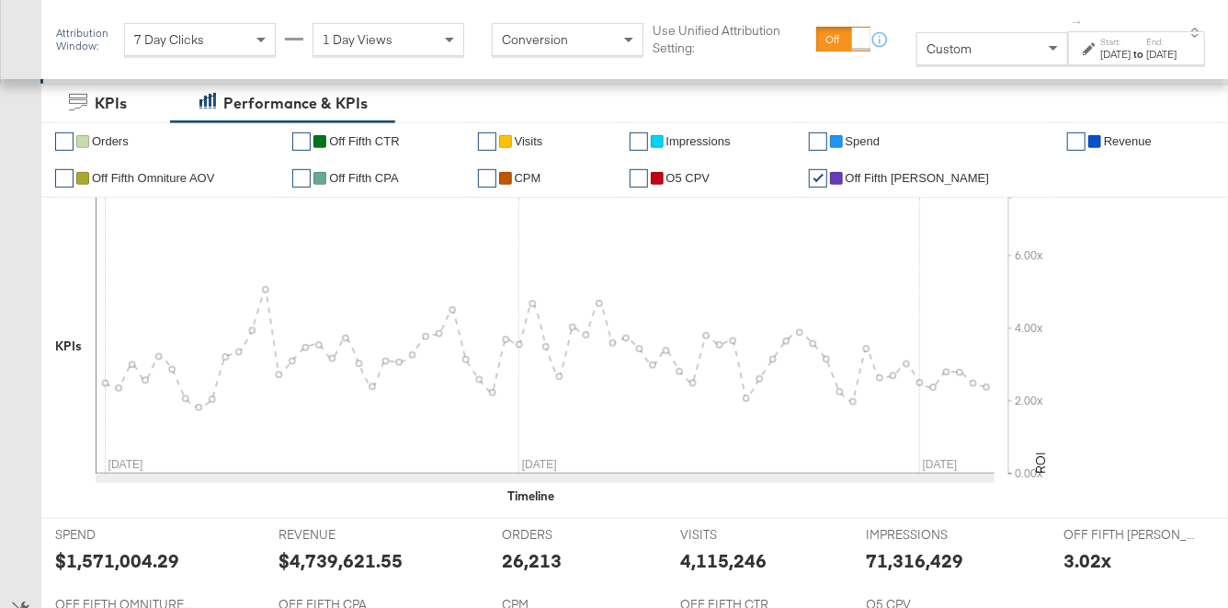
click at [64, 175] on link "✔" at bounding box center [64, 178] width 18 height 18
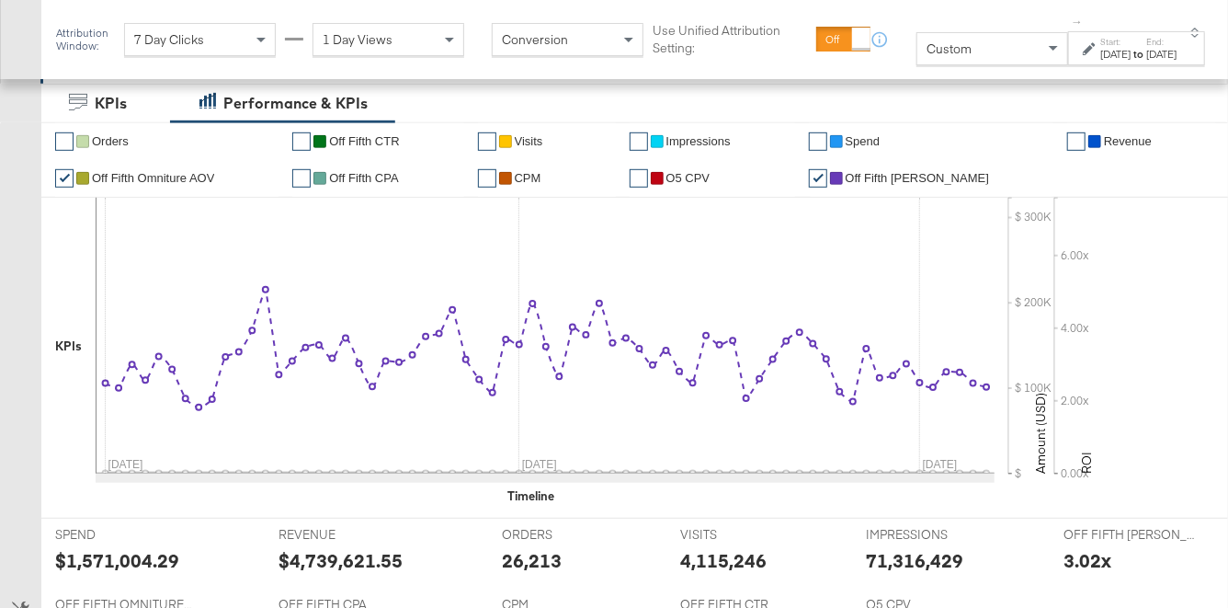
click at [827, 174] on link "✔" at bounding box center [818, 178] width 18 height 18
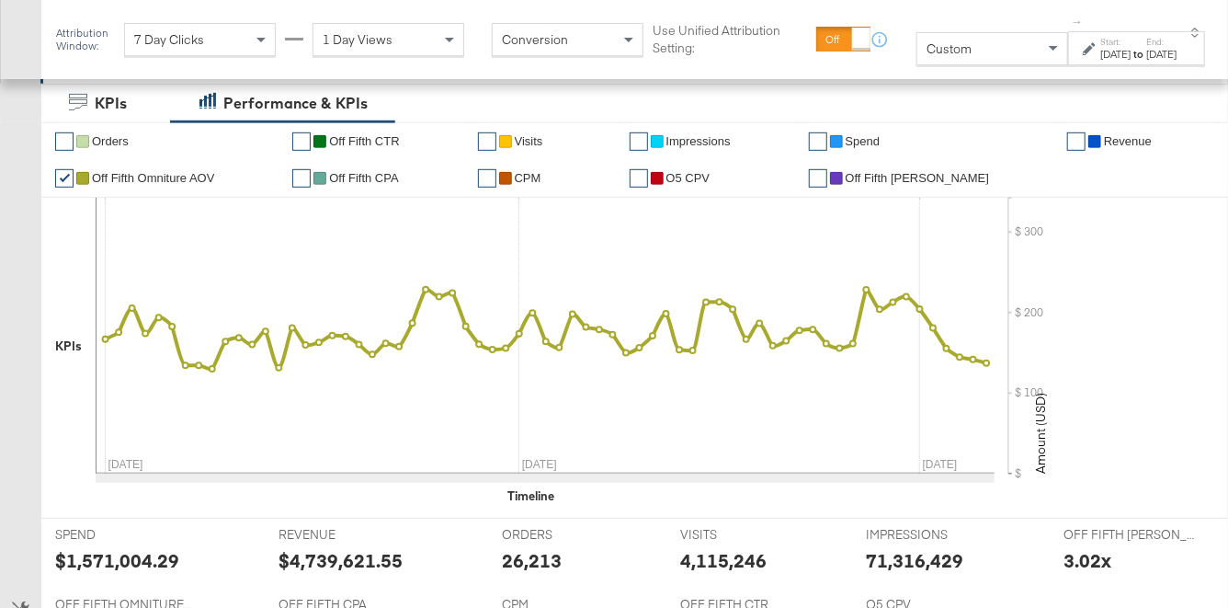
click at [1080, 52] on icon at bounding box center [1089, 48] width 13 height 13
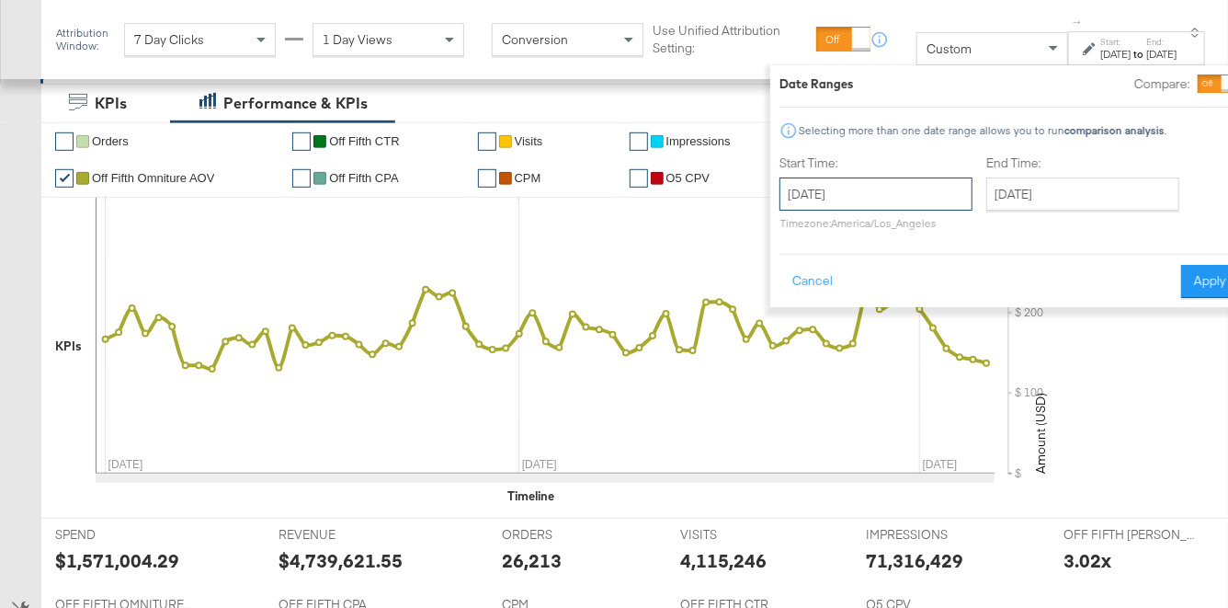
click at [910, 195] on input "[DATE]" at bounding box center [875, 193] width 193 height 33
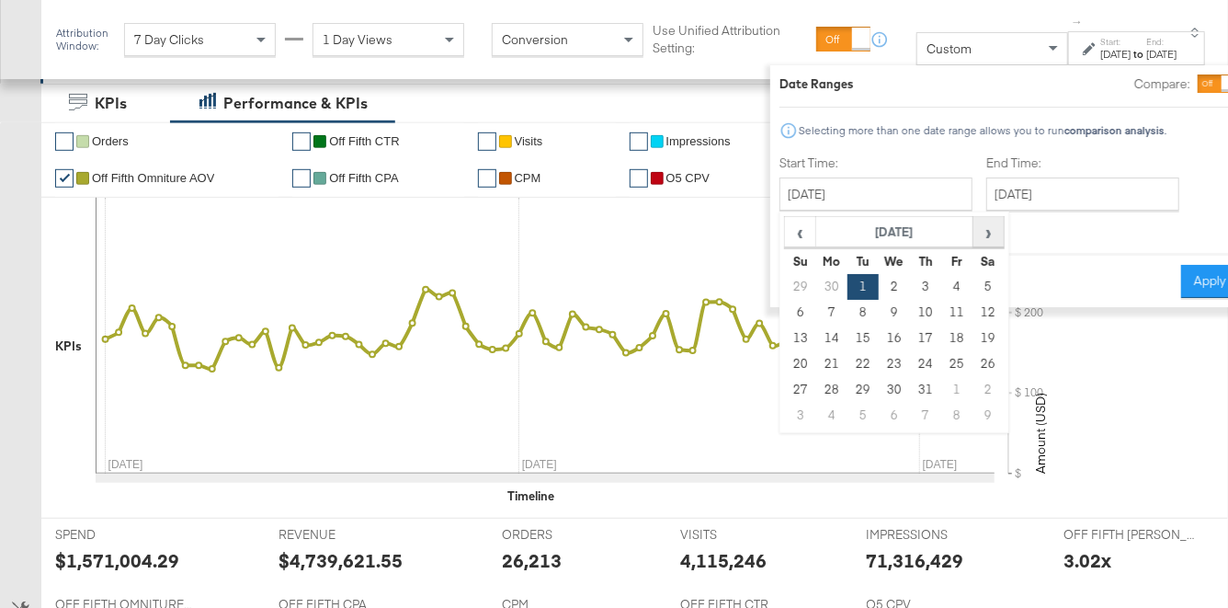
click at [974, 242] on span "›" at bounding box center [988, 232] width 28 height 28
click at [879, 394] on td "27" at bounding box center [894, 390] width 31 height 26
type input "[DATE]"
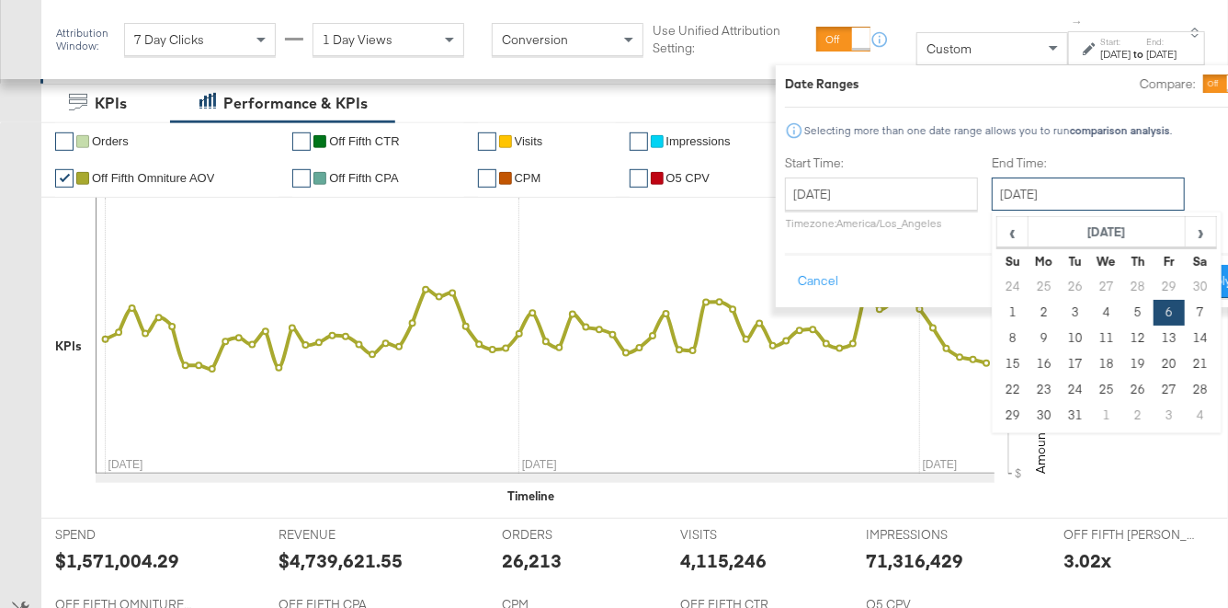
click at [992, 200] on input "[DATE]" at bounding box center [1088, 193] width 193 height 33
click at [996, 310] on td "1" at bounding box center [1011, 313] width 31 height 26
type input "[DATE]"
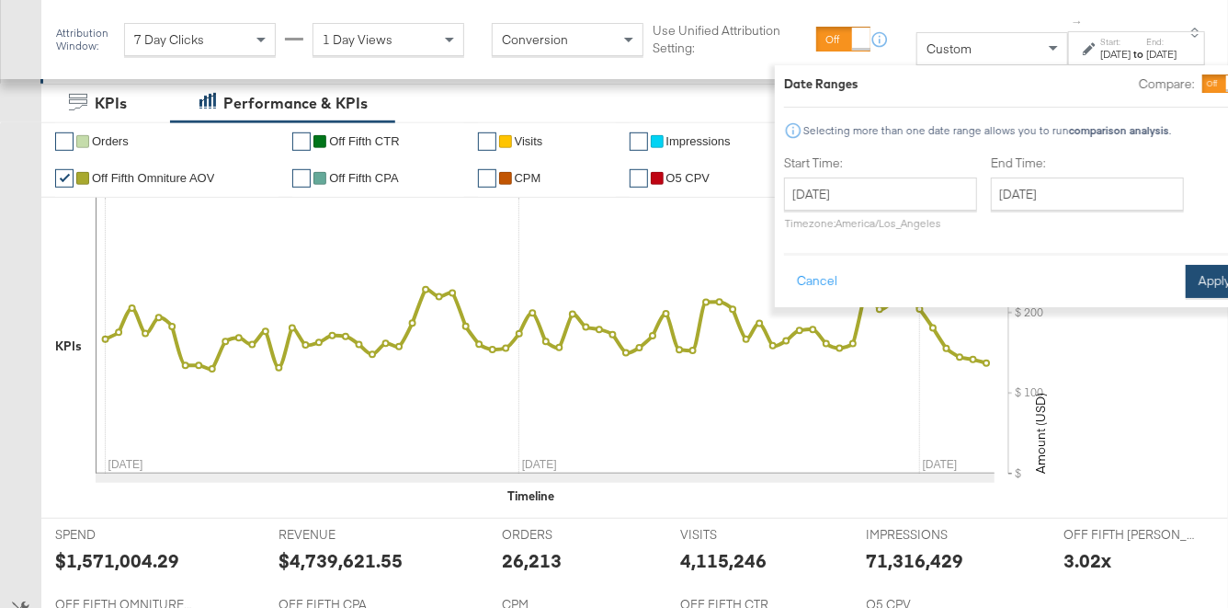
click at [1080, 283] on button "Apply" at bounding box center [1215, 281] width 58 height 33
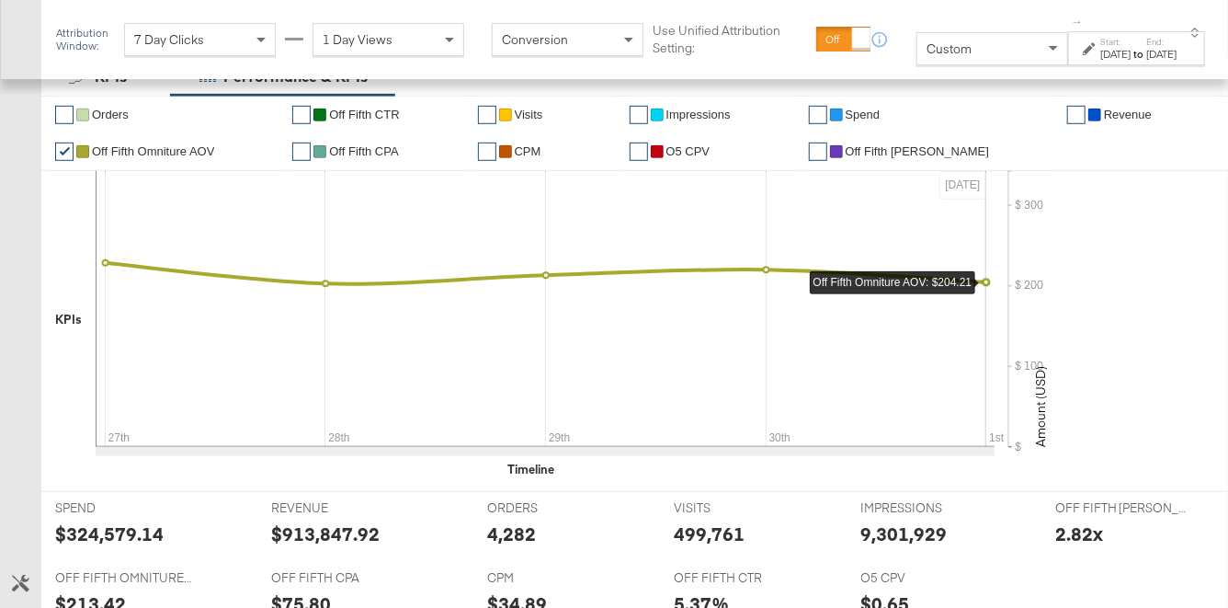
scroll to position [503, 0]
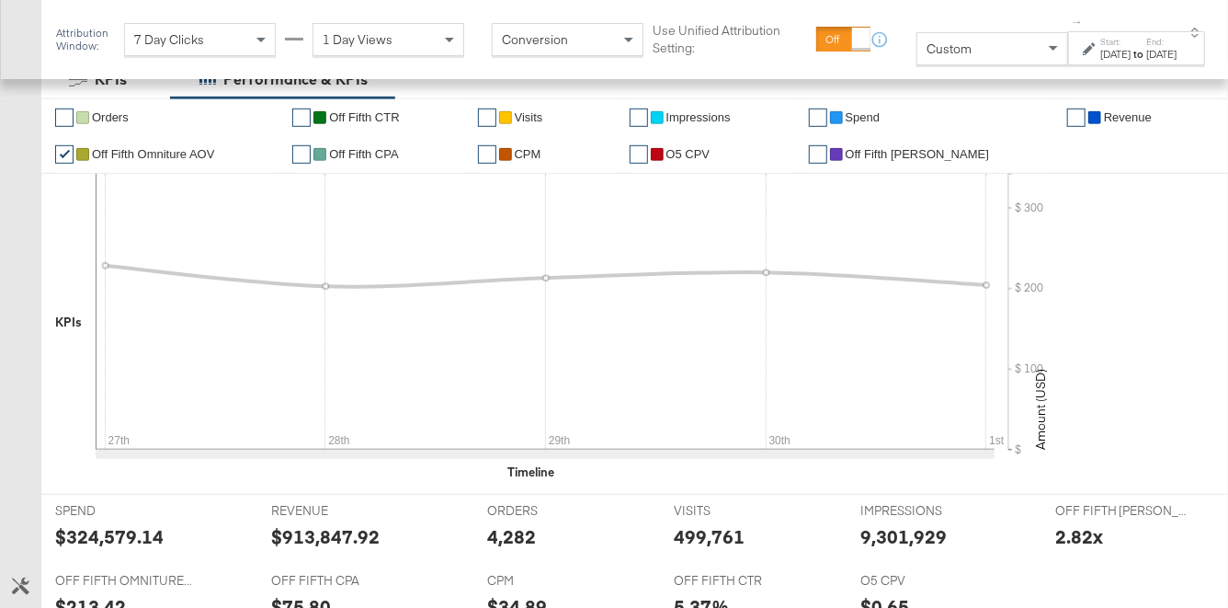
click at [827, 153] on link "✔" at bounding box center [818, 154] width 18 height 18
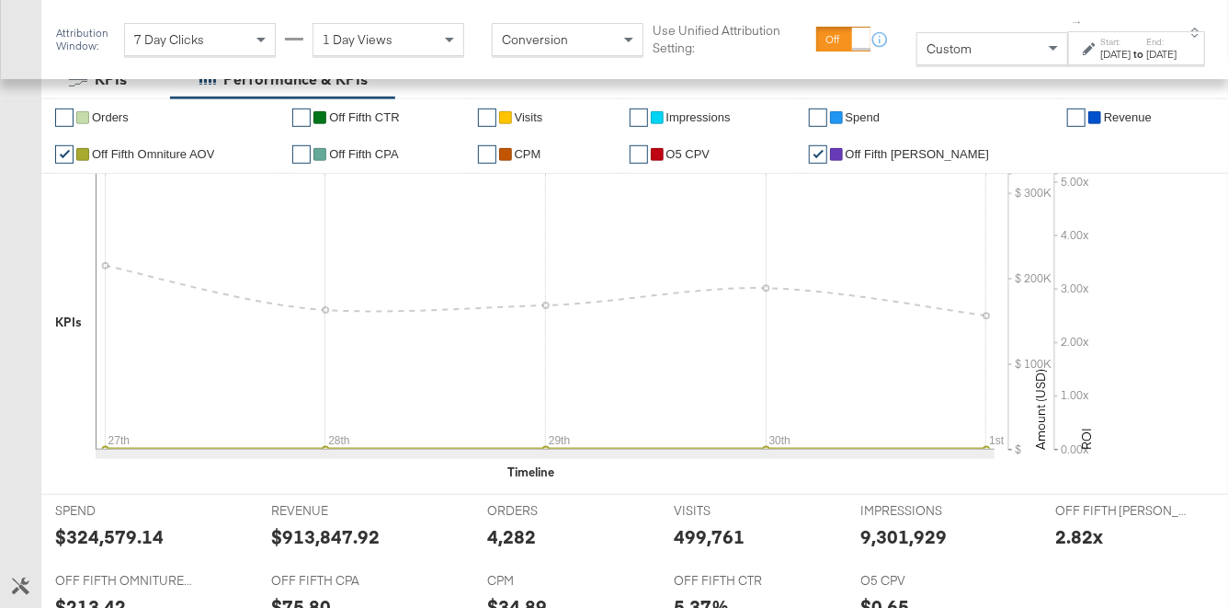
click at [69, 148] on link "✔" at bounding box center [64, 154] width 18 height 18
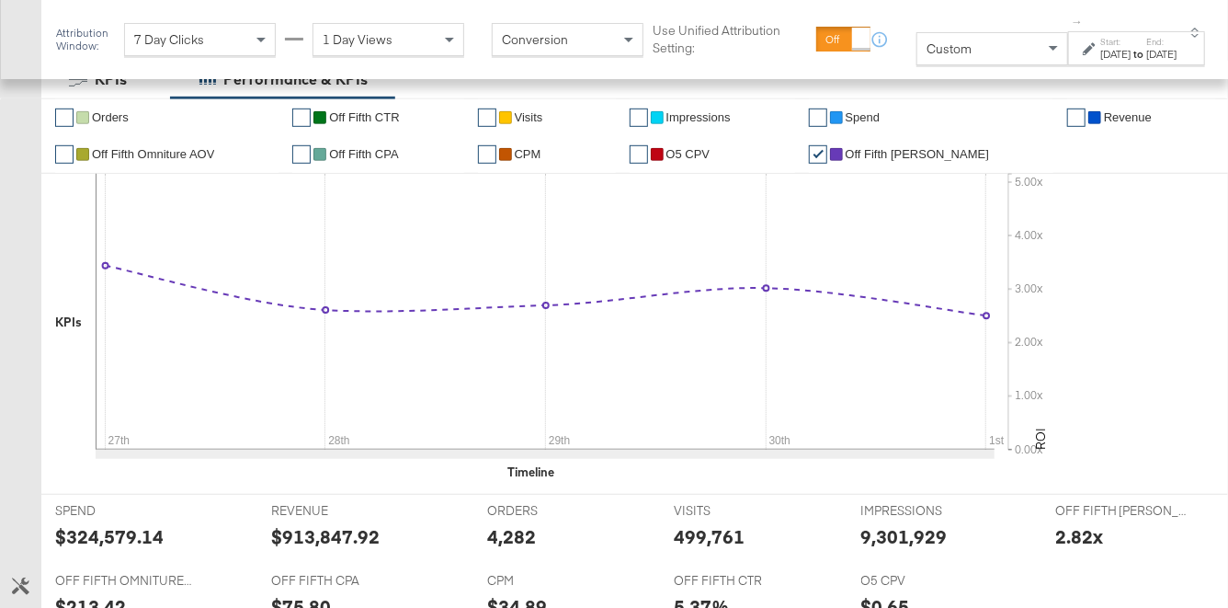
click at [1080, 55] on icon at bounding box center [1089, 48] width 13 height 13
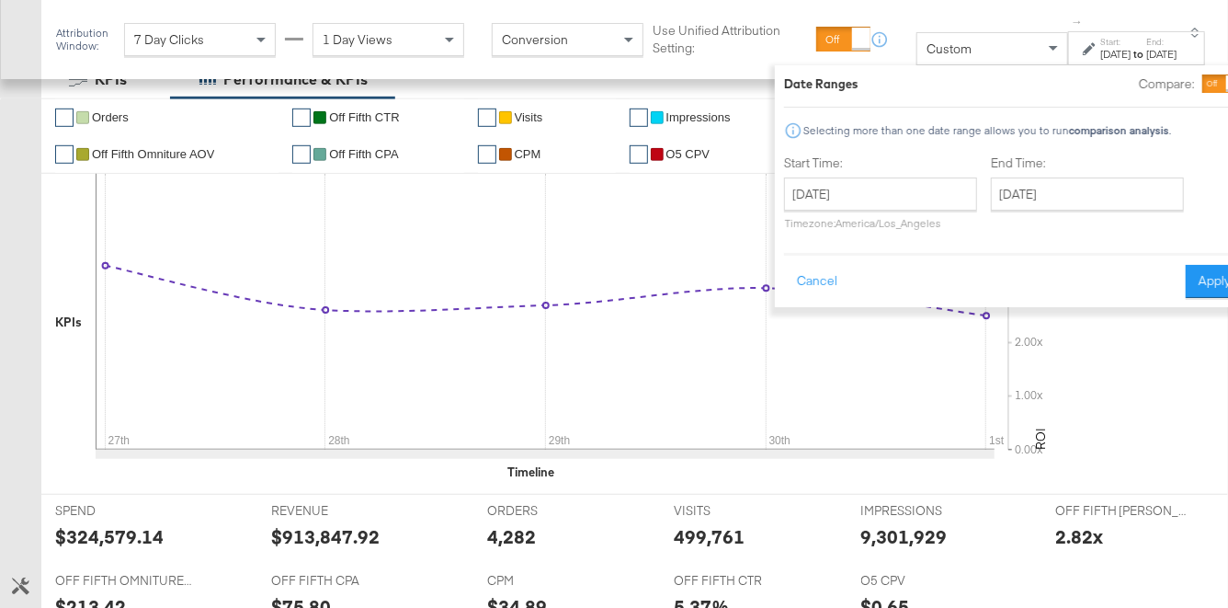
click at [933, 30] on div "Custom ↑ Start: [DATE] to End: [DATE] Date Ranges Compare: Selecting more than …" at bounding box center [1060, 39] width 289 height 51
click at [784, 276] on button "Cancel" at bounding box center [817, 281] width 66 height 33
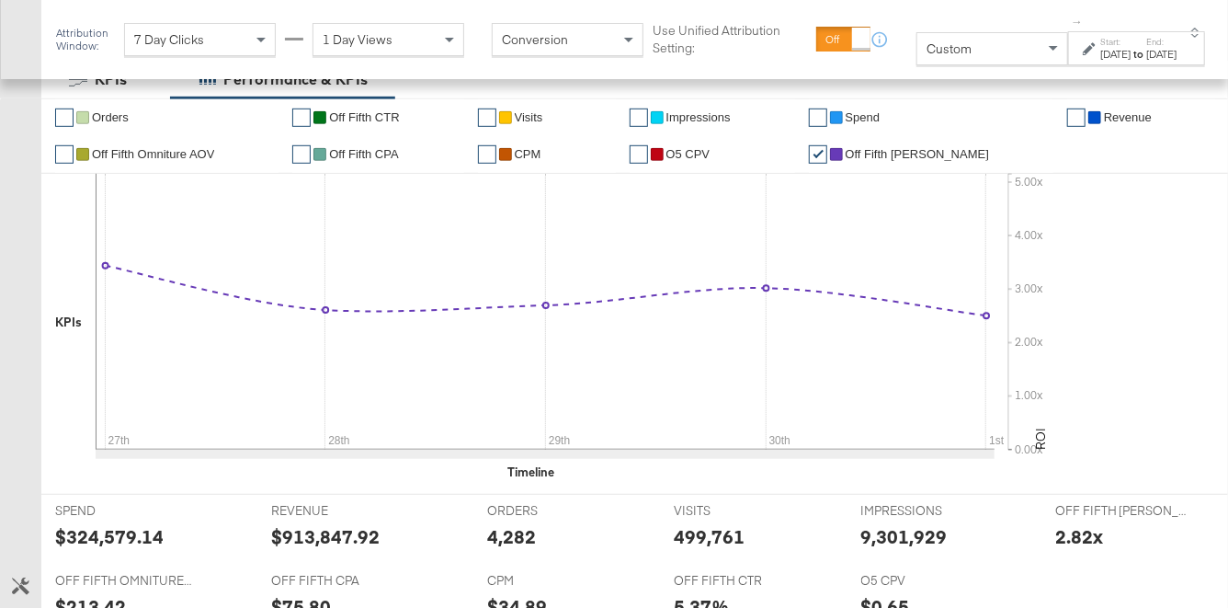
click at [1080, 48] on div "Start: [DATE] to End: [DATE]" at bounding box center [1130, 49] width 94 height 27
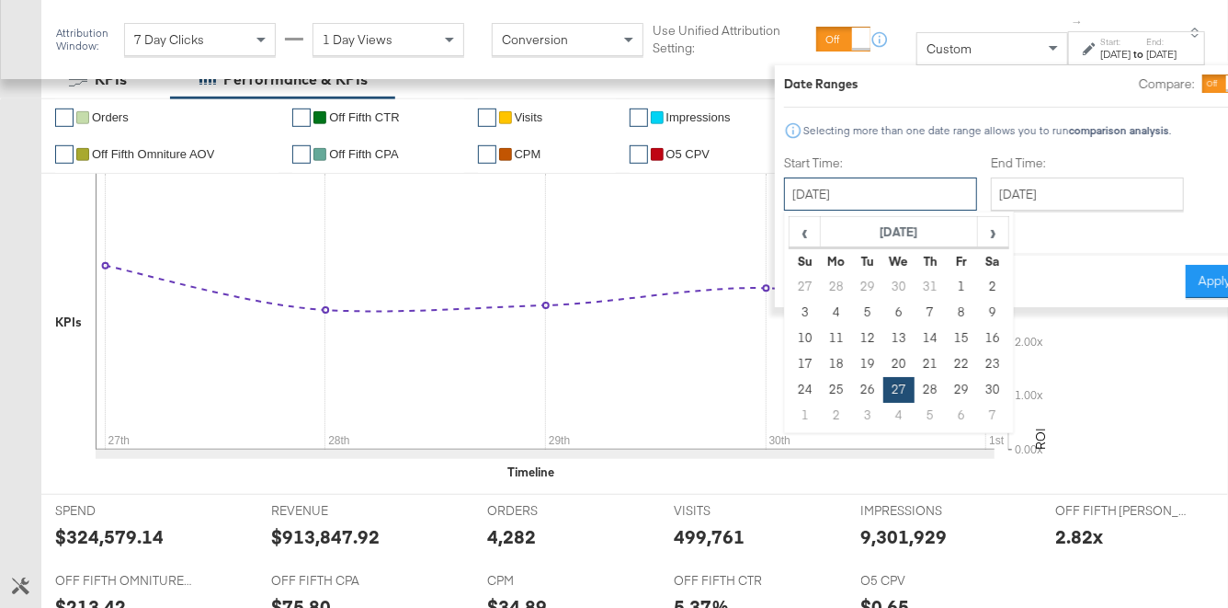
click at [828, 199] on input "[DATE]" at bounding box center [880, 193] width 193 height 33
click at [789, 420] on td "1" at bounding box center [804, 416] width 31 height 26
type input "[DATE]"
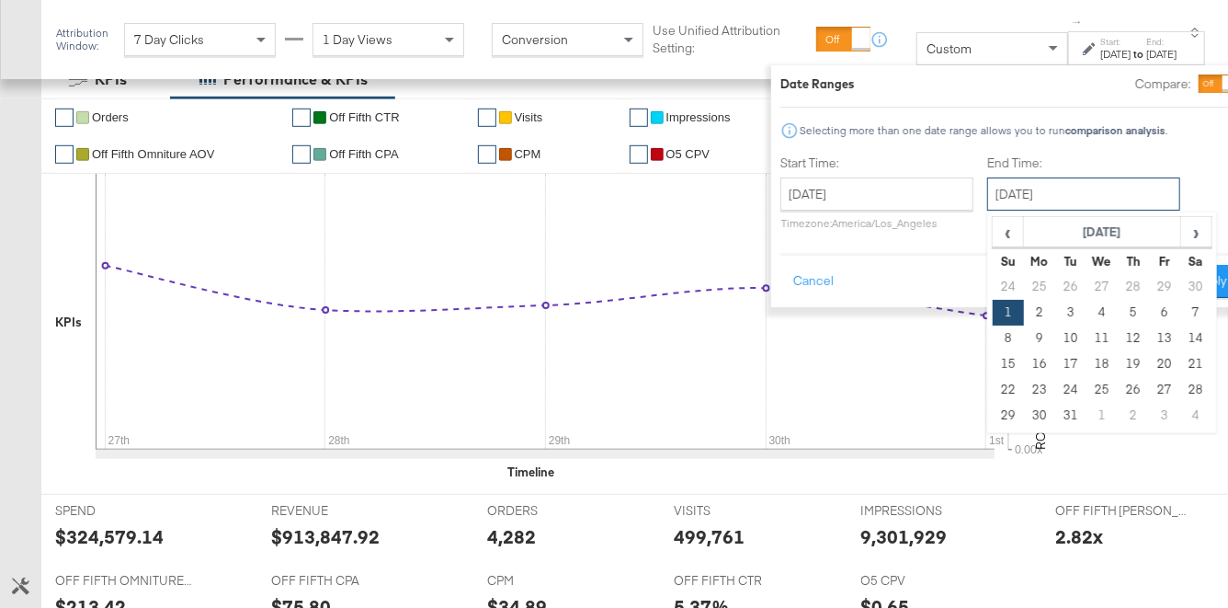
click at [1000, 192] on input "[DATE]" at bounding box center [1083, 193] width 193 height 33
click at [1024, 313] on td "2" at bounding box center [1039, 313] width 31 height 26
type input "[DATE]"
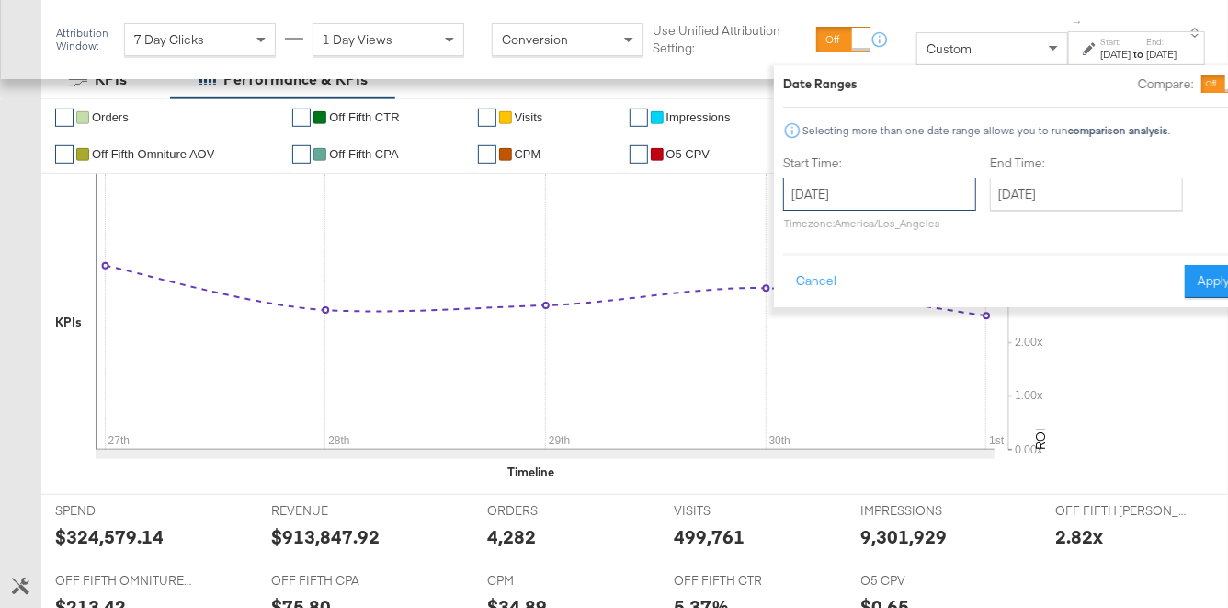
click at [891, 188] on input "[DATE]" at bounding box center [879, 193] width 193 height 33
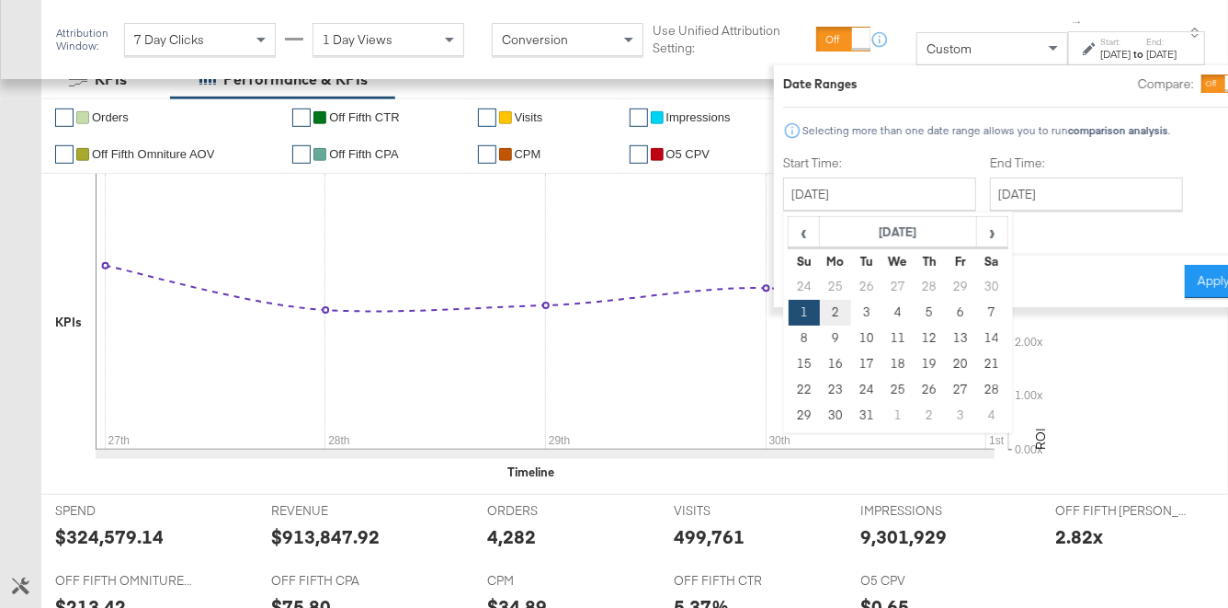
click at [820, 312] on td "2" at bounding box center [835, 313] width 31 height 26
type input "[DATE]"
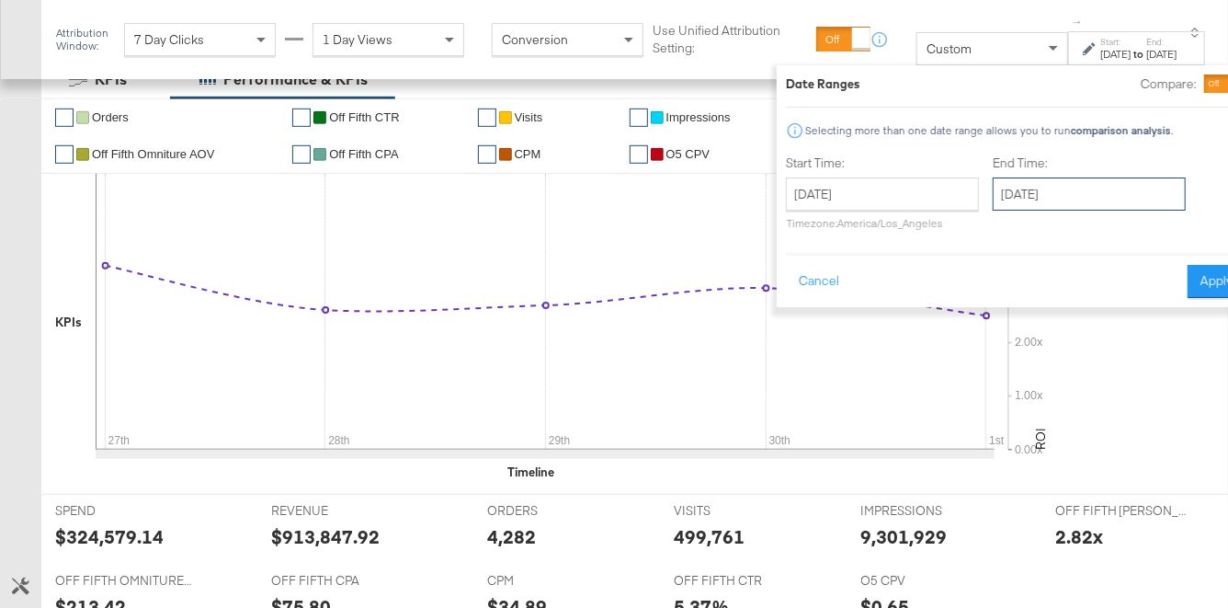
click at [1026, 202] on input "[DATE]" at bounding box center [1089, 193] width 193 height 33
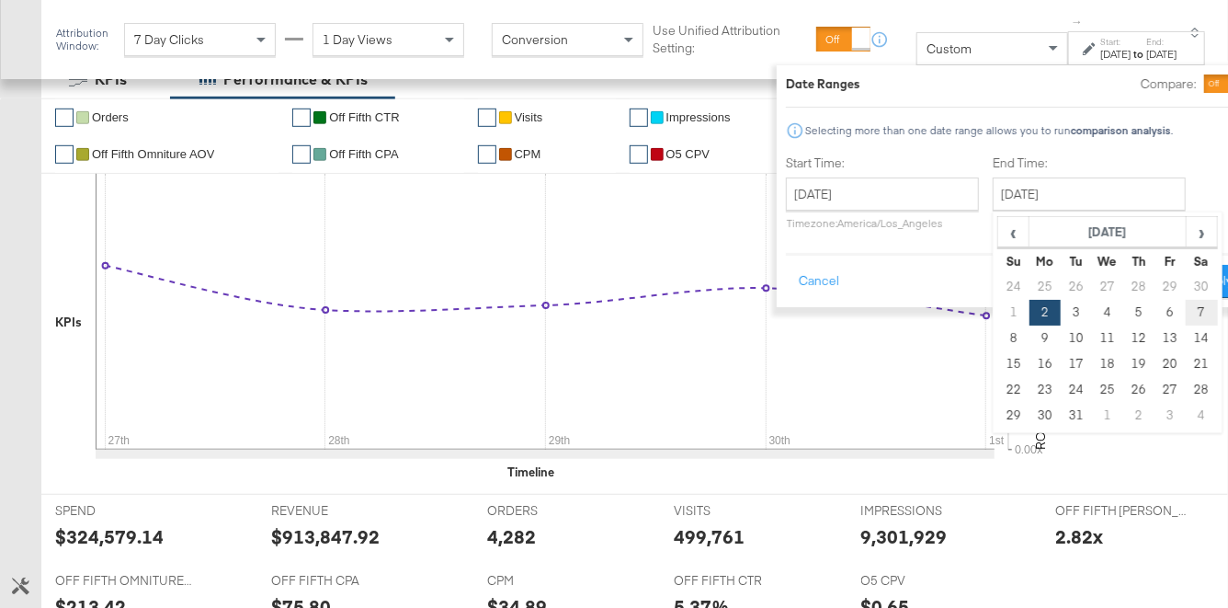
click at [1080, 315] on td "7" at bounding box center [1201, 313] width 31 height 26
type input "[DATE]"
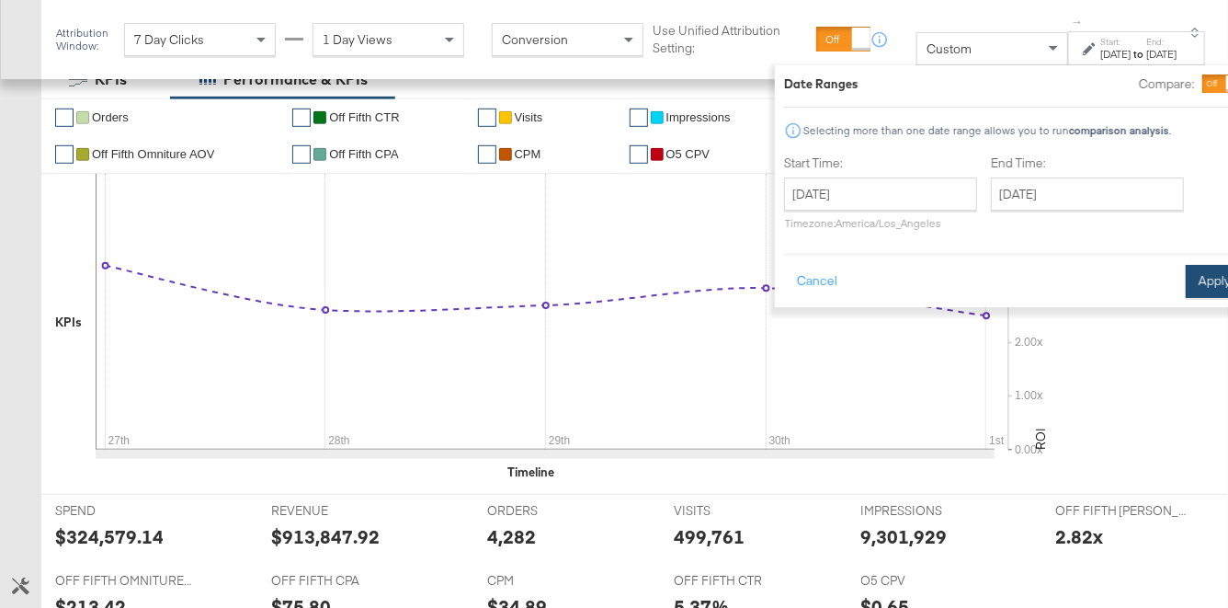
click at [1080, 284] on button "Apply" at bounding box center [1215, 281] width 58 height 33
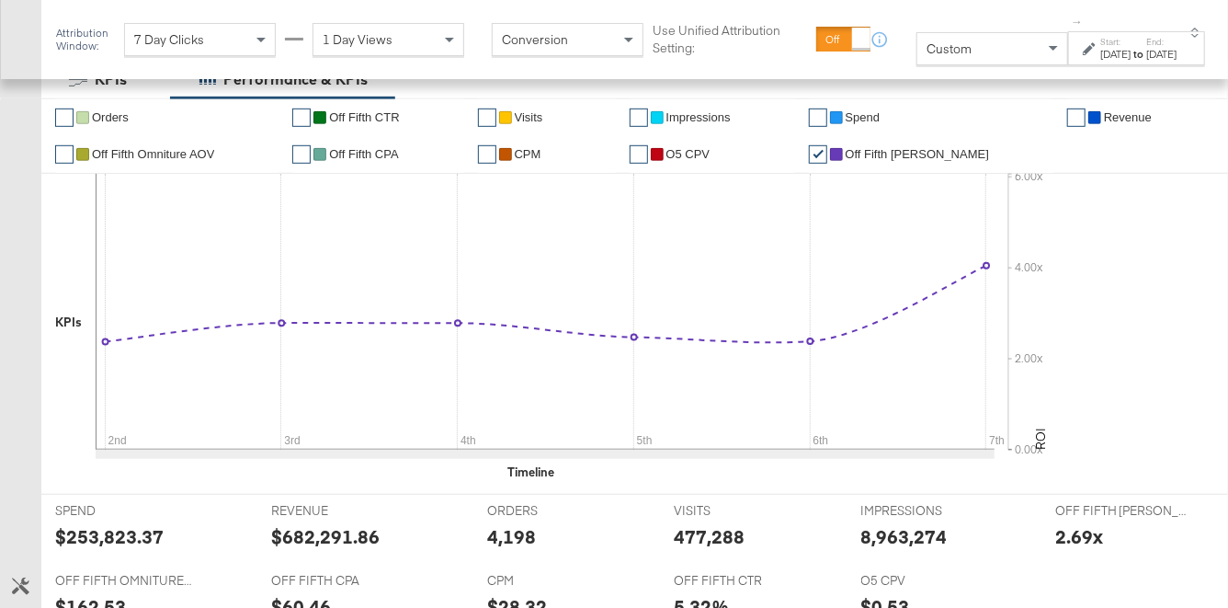
click at [1080, 50] on icon at bounding box center [1089, 48] width 13 height 13
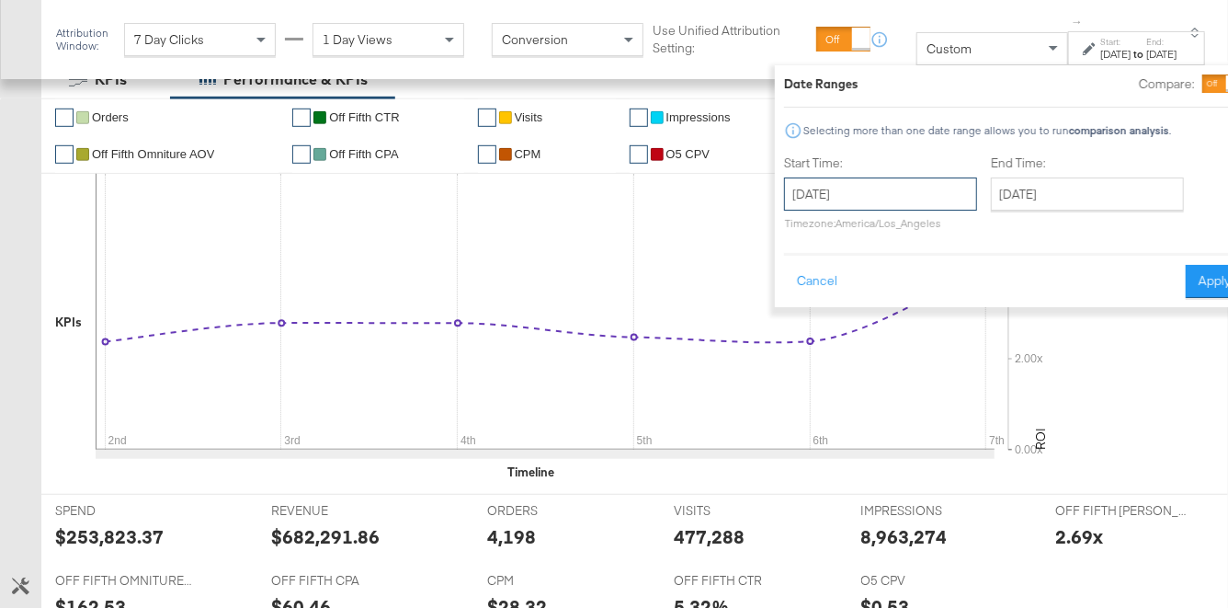
click at [903, 188] on input "[DATE]" at bounding box center [880, 193] width 193 height 33
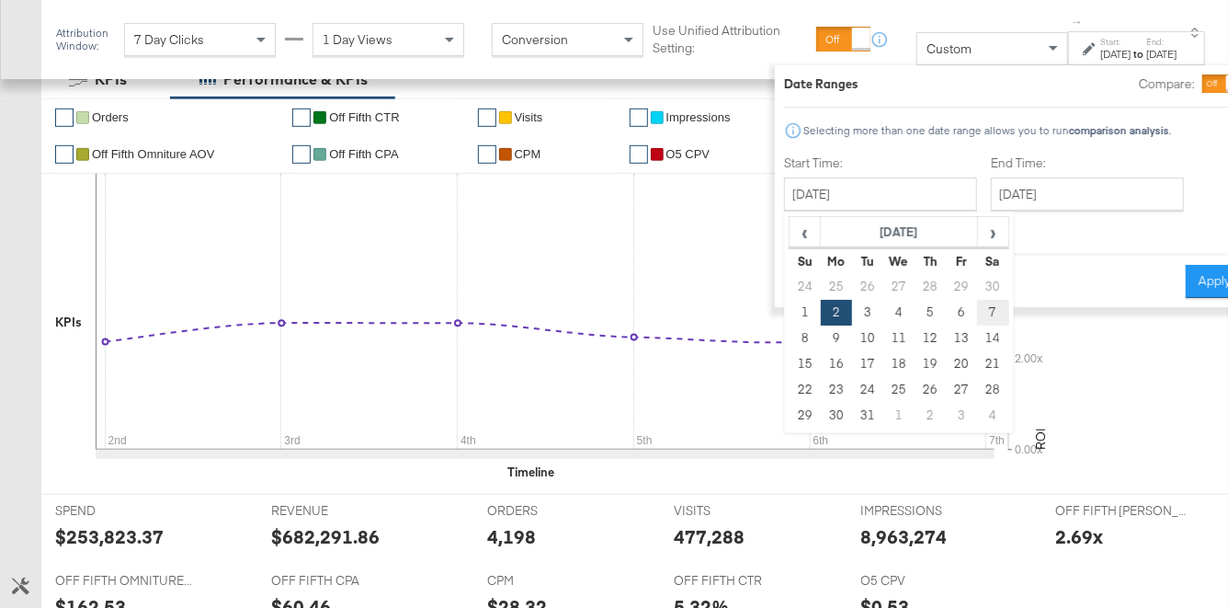
click at [977, 305] on td "7" at bounding box center [992, 313] width 31 height 26
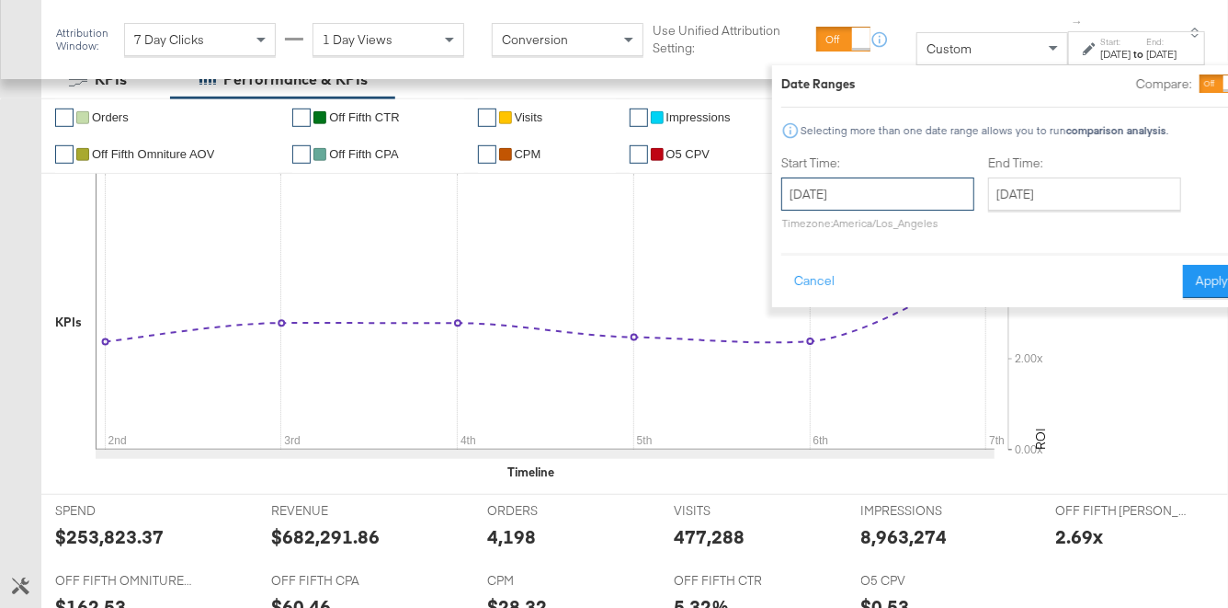
click at [903, 194] on input "[DATE]" at bounding box center [877, 193] width 193 height 33
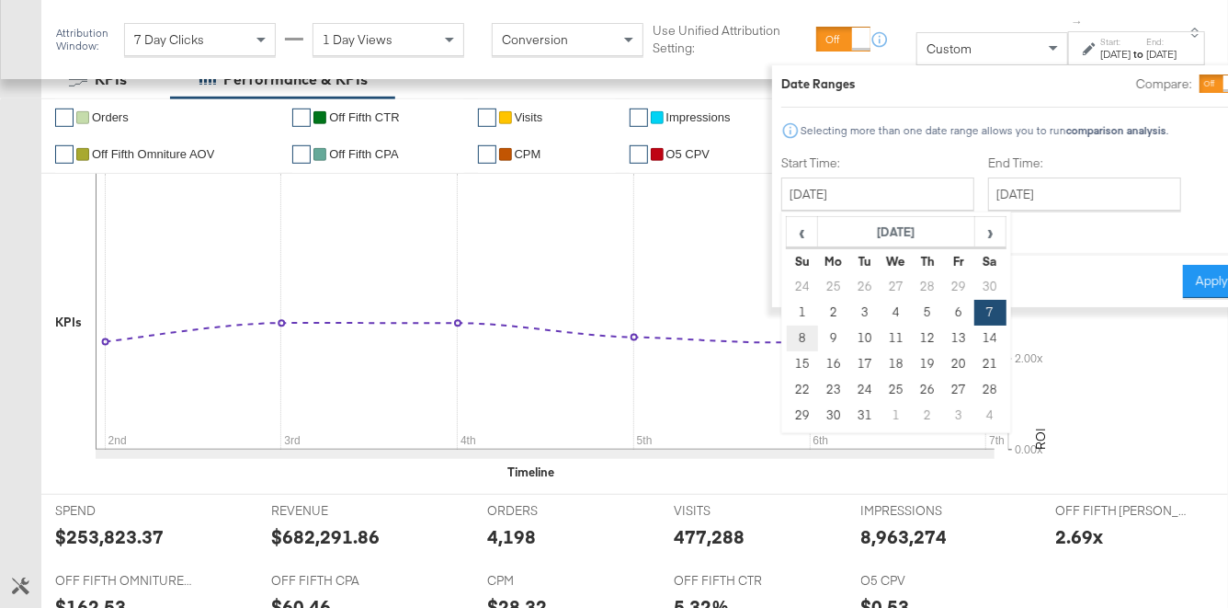
click at [786, 343] on td "8" at bounding box center [801, 338] width 31 height 26
type input "[DATE]"
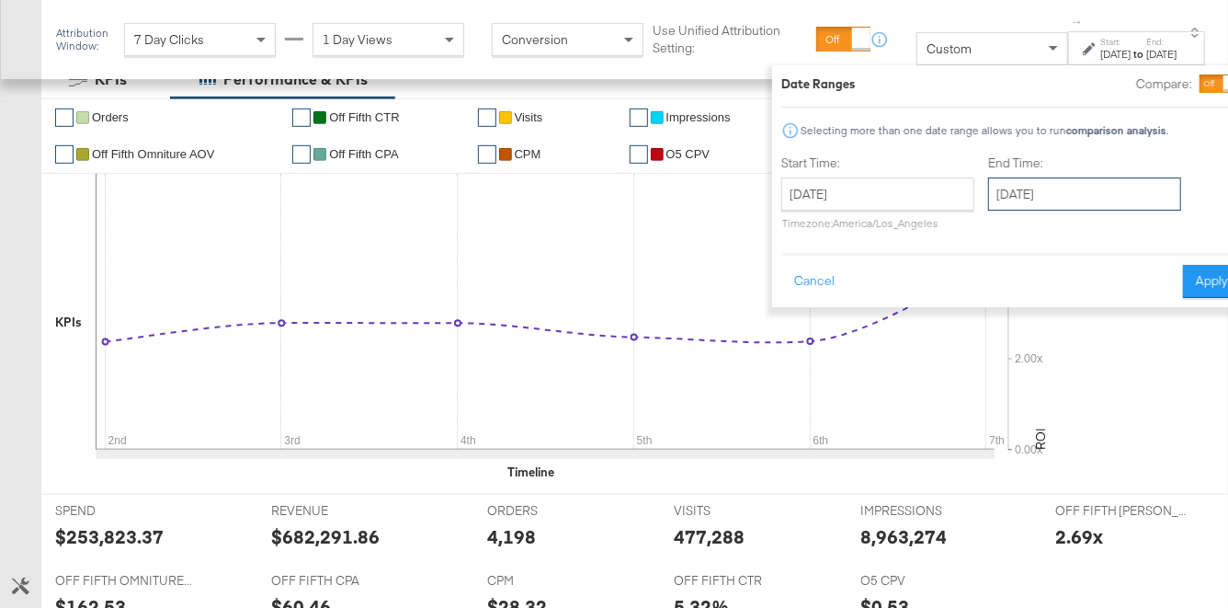
click at [988, 201] on input "[DATE]" at bounding box center [1084, 193] width 193 height 33
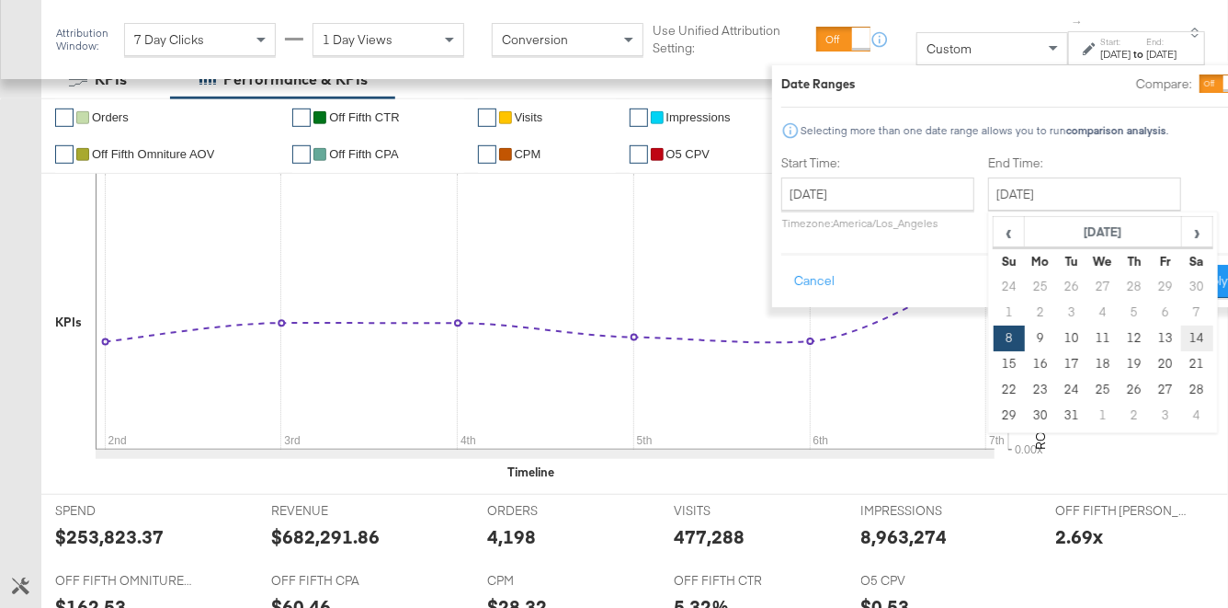
click at [1080, 331] on td "14" at bounding box center [1196, 338] width 31 height 26
type input "[DATE]"
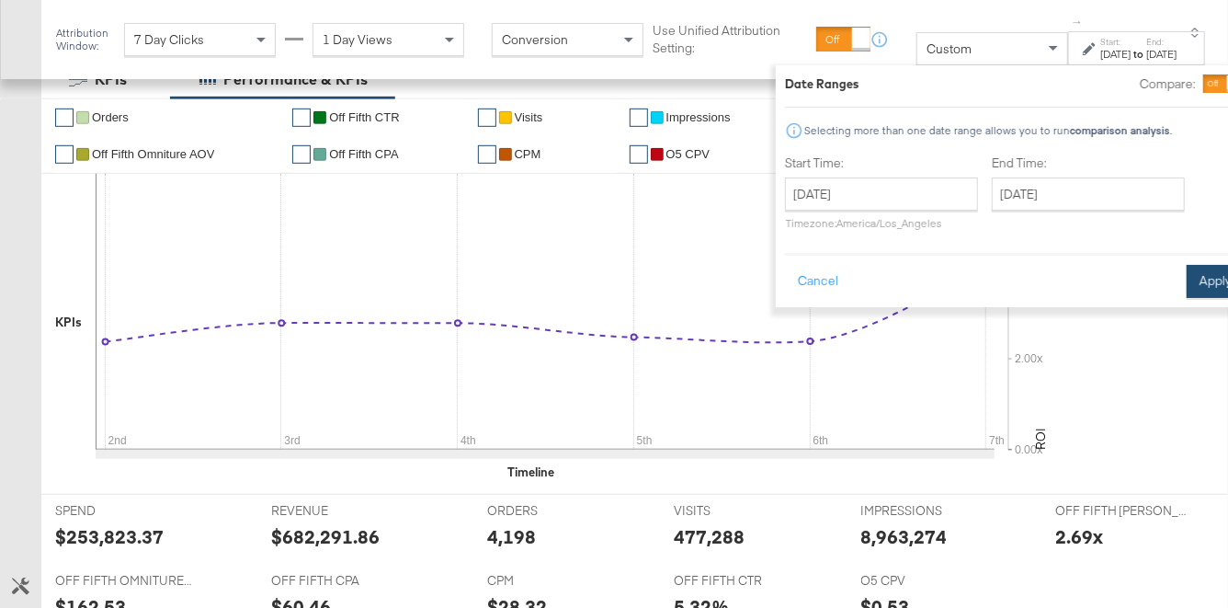
click at [1080, 284] on button "Apply" at bounding box center [1216, 281] width 58 height 33
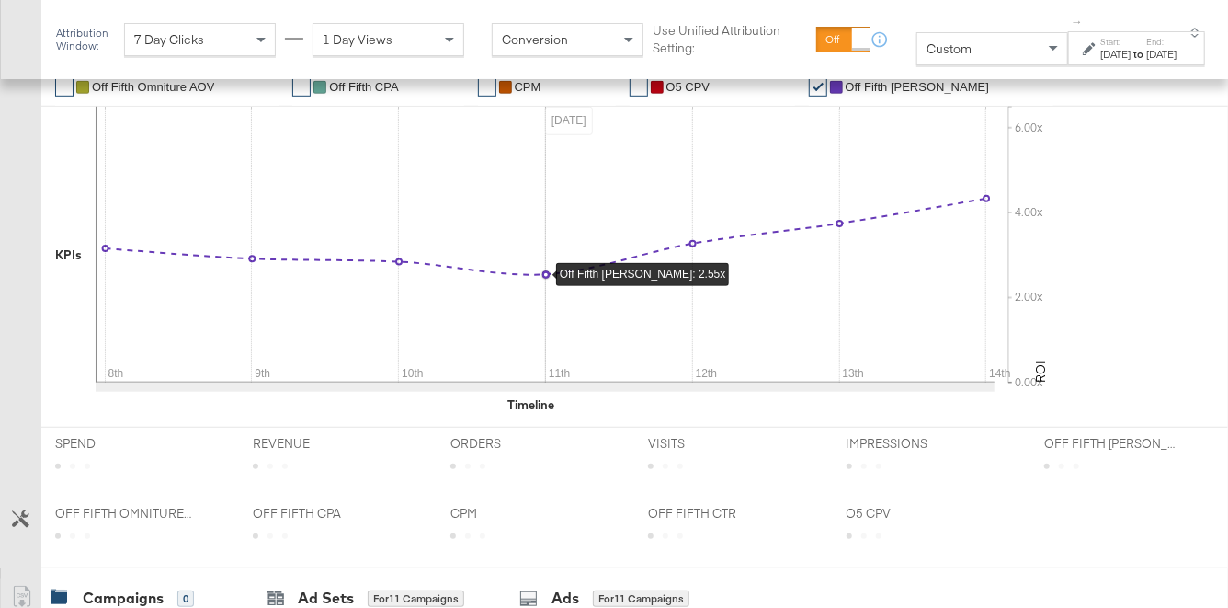
scroll to position [572, 0]
